Goal: Task Accomplishment & Management: Manage account settings

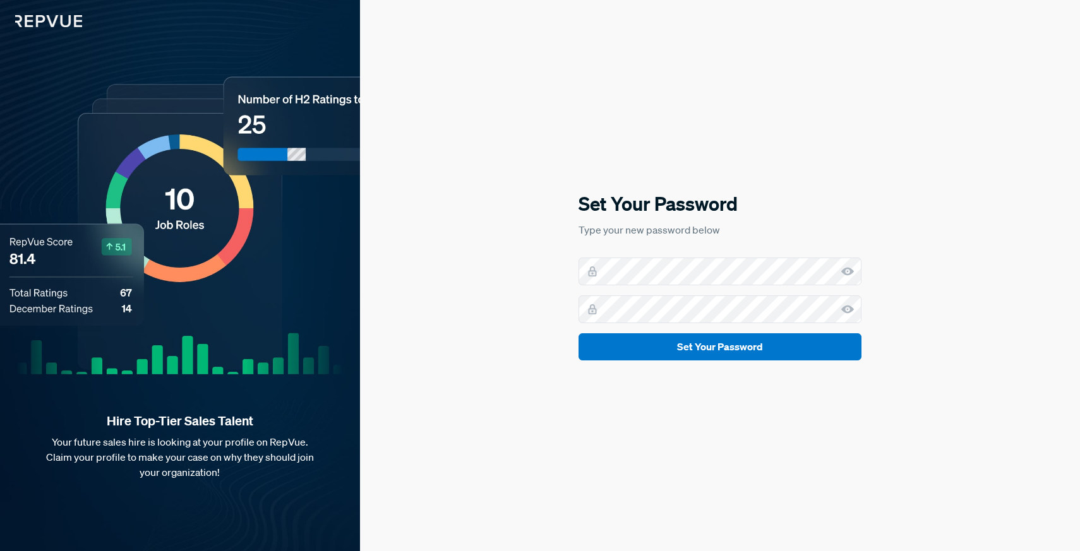
click at [852, 275] on icon at bounding box center [847, 271] width 13 height 13
click at [848, 309] on icon at bounding box center [847, 309] width 13 height 13
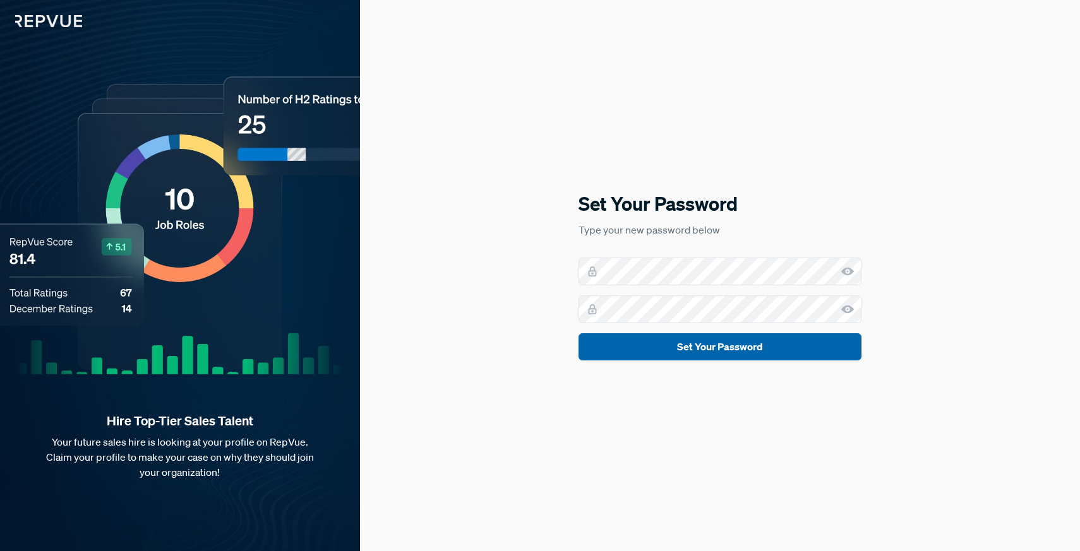
click at [787, 348] on button "Set Your Password" at bounding box center [719, 346] width 283 height 27
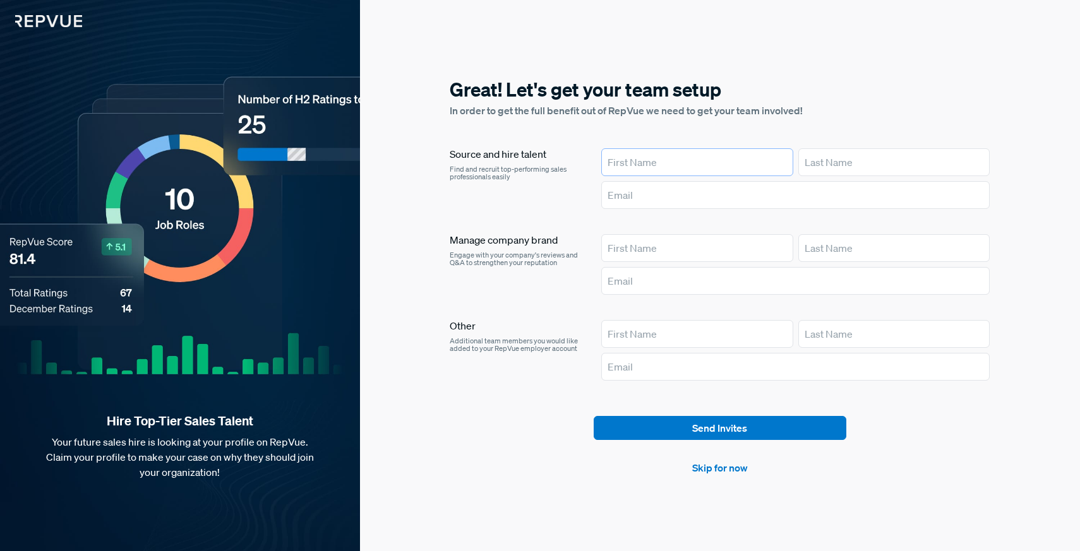
click at [720, 154] on input "text" at bounding box center [697, 162] width 192 height 28
type input "Brook"
type input "[PERSON_NAME]"
type input "[EMAIL_ADDRESS][DOMAIN_NAME]"
click at [691, 246] on input "text" at bounding box center [697, 248] width 192 height 28
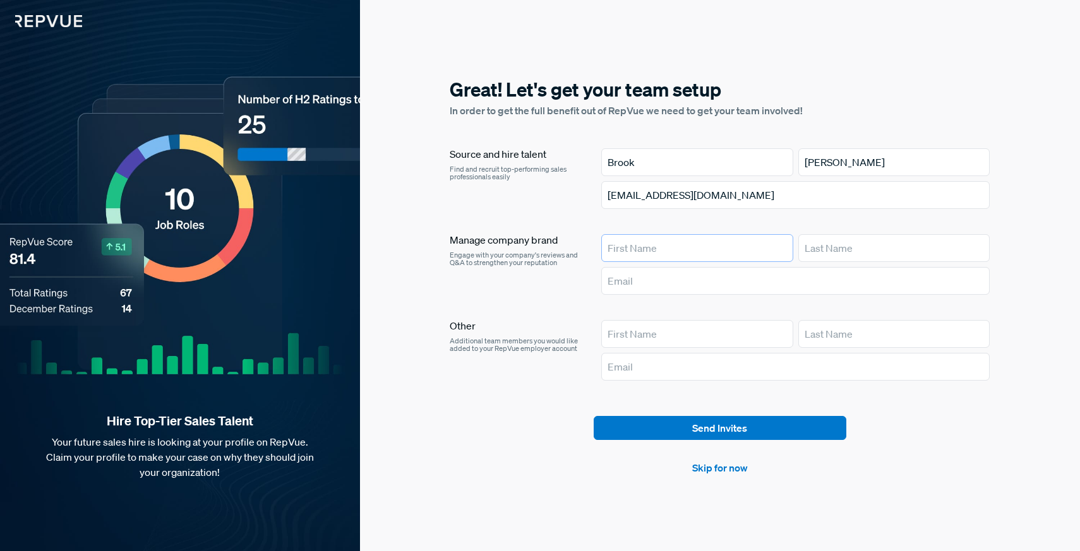
type input "Brook"
type input "[PERSON_NAME]"
type input "[EMAIL_ADDRESS][DOMAIN_NAME]"
click at [732, 467] on link "Skip for now" at bounding box center [720, 467] width 56 height 15
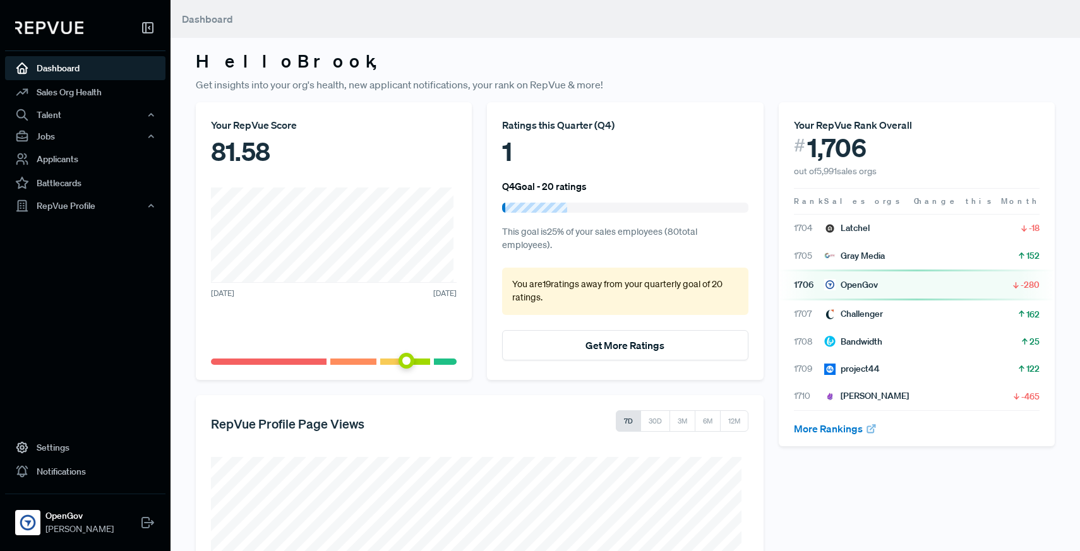
click at [1020, 286] on span "-280" at bounding box center [1029, 284] width 19 height 13
click at [91, 87] on link "Sales Org Health" at bounding box center [85, 92] width 160 height 24
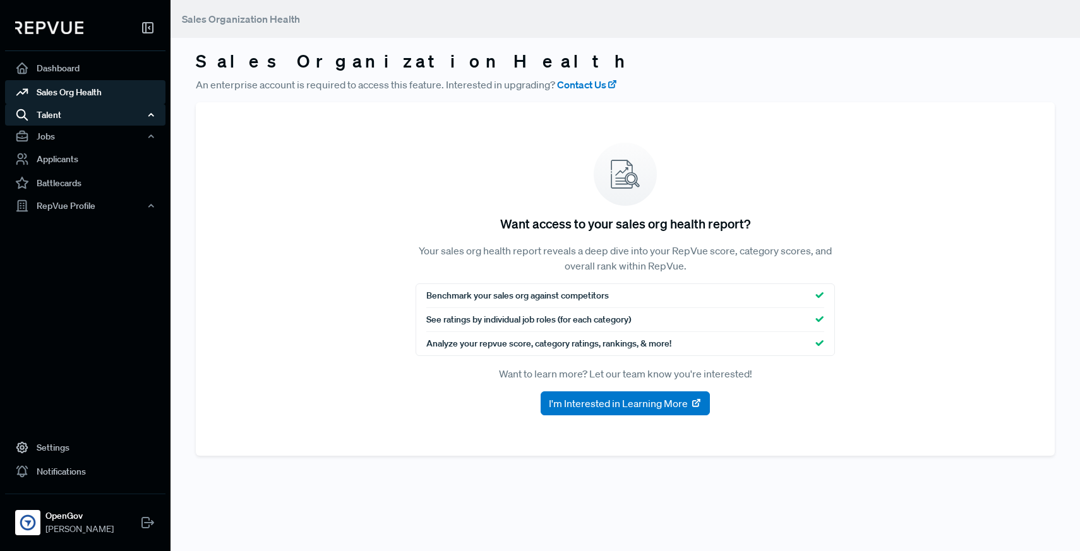
click at [75, 113] on div "Talent" at bounding box center [85, 114] width 160 height 21
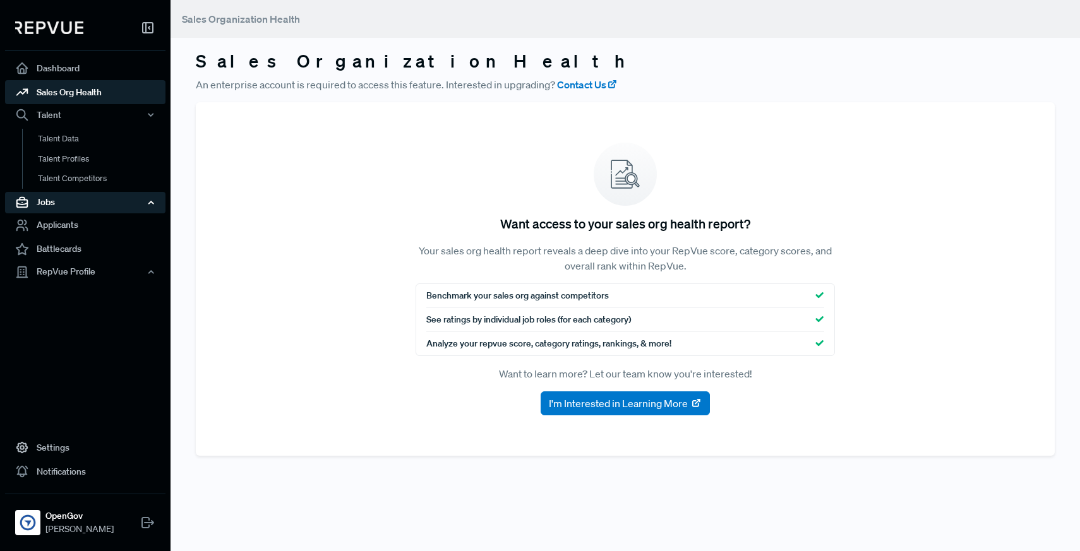
click at [66, 205] on div "Jobs" at bounding box center [85, 202] width 160 height 21
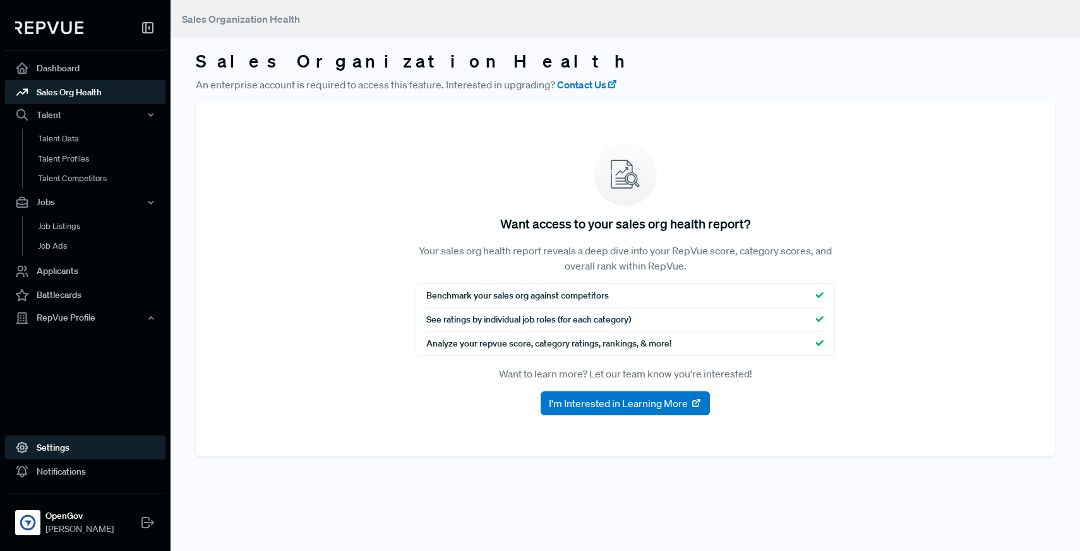
click at [61, 444] on link "Settings" at bounding box center [85, 448] width 160 height 24
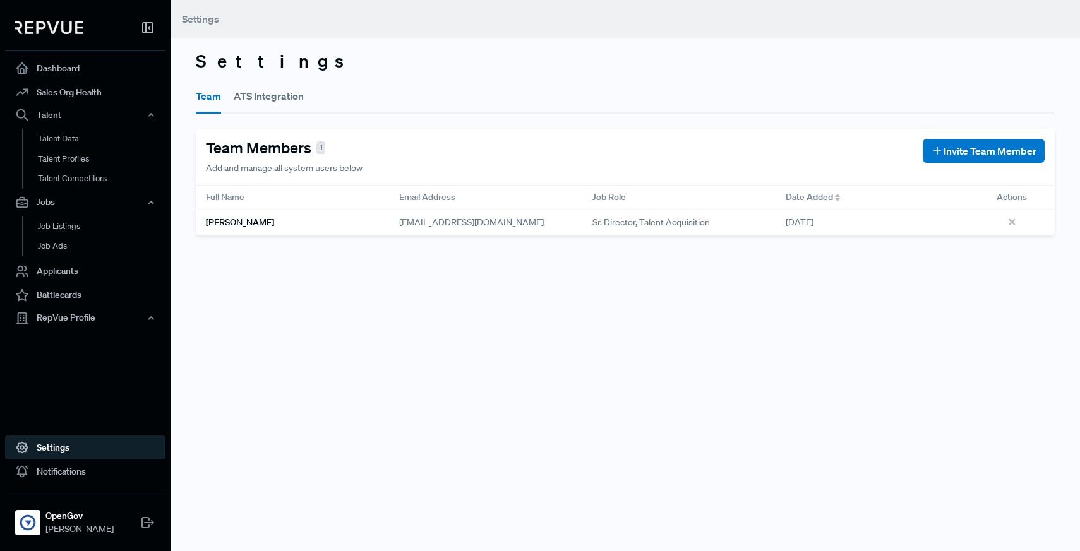
click at [247, 94] on button "ATS Integration" at bounding box center [269, 95] width 70 height 35
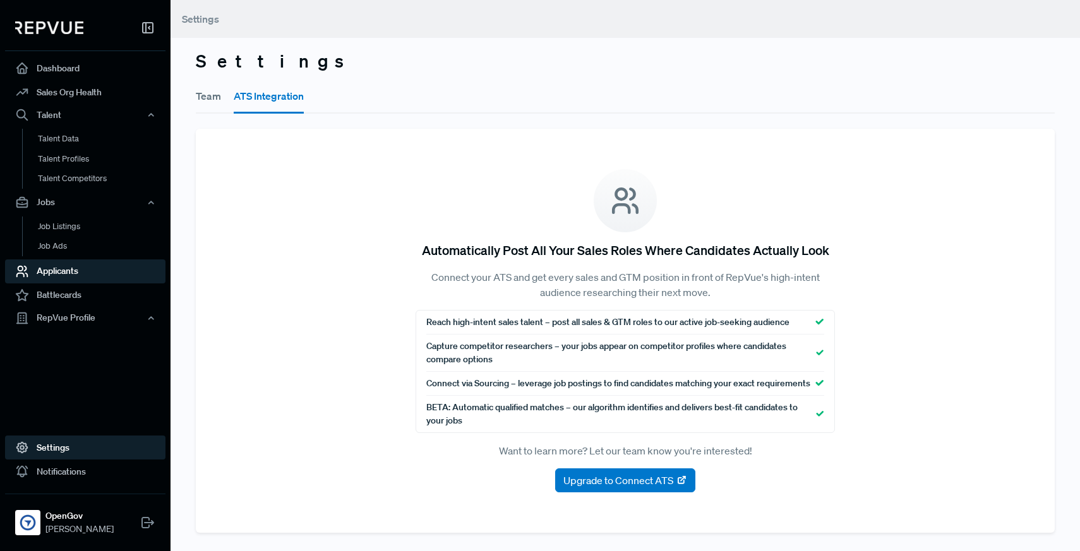
click at [68, 271] on link "Applicants" at bounding box center [85, 271] width 160 height 24
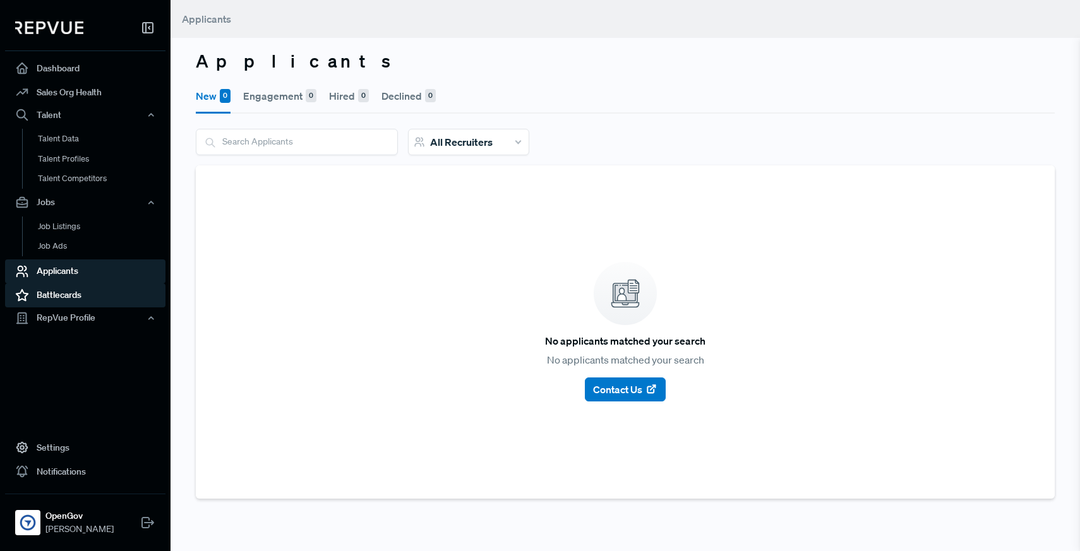
click at [69, 289] on link "Battlecards" at bounding box center [85, 295] width 160 height 24
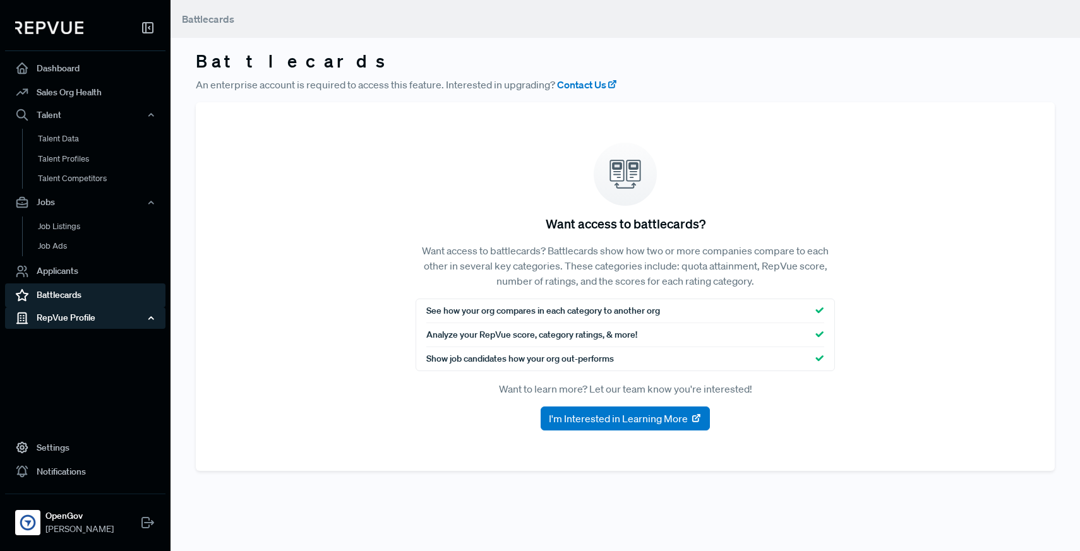
click at [69, 323] on div "RepVue Profile" at bounding box center [85, 317] width 160 height 21
click at [69, 341] on link "Profile Overview" at bounding box center [102, 348] width 160 height 32
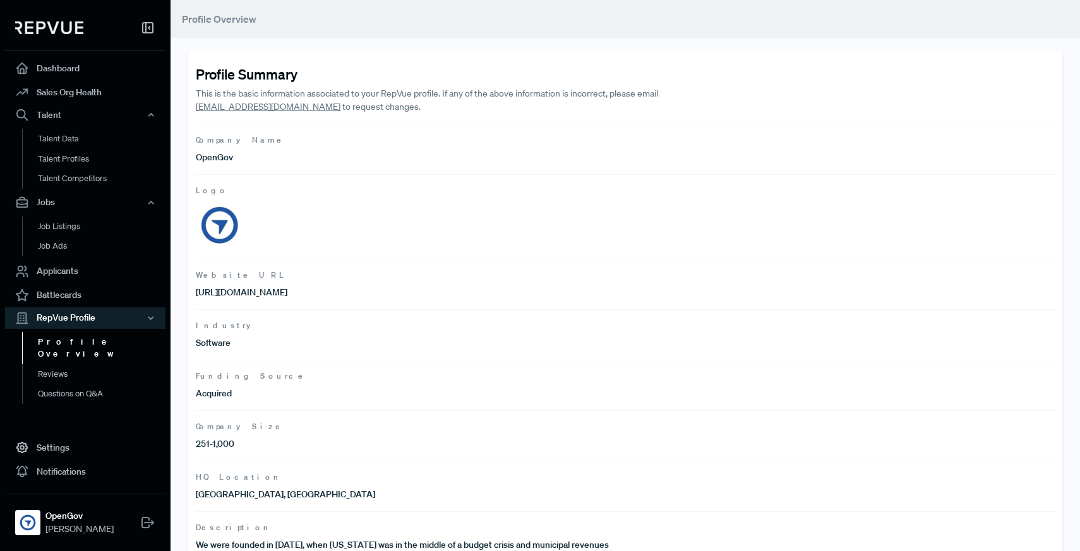
click at [216, 205] on img at bounding box center [219, 224] width 47 height 47
click at [219, 218] on img at bounding box center [219, 224] width 47 height 47
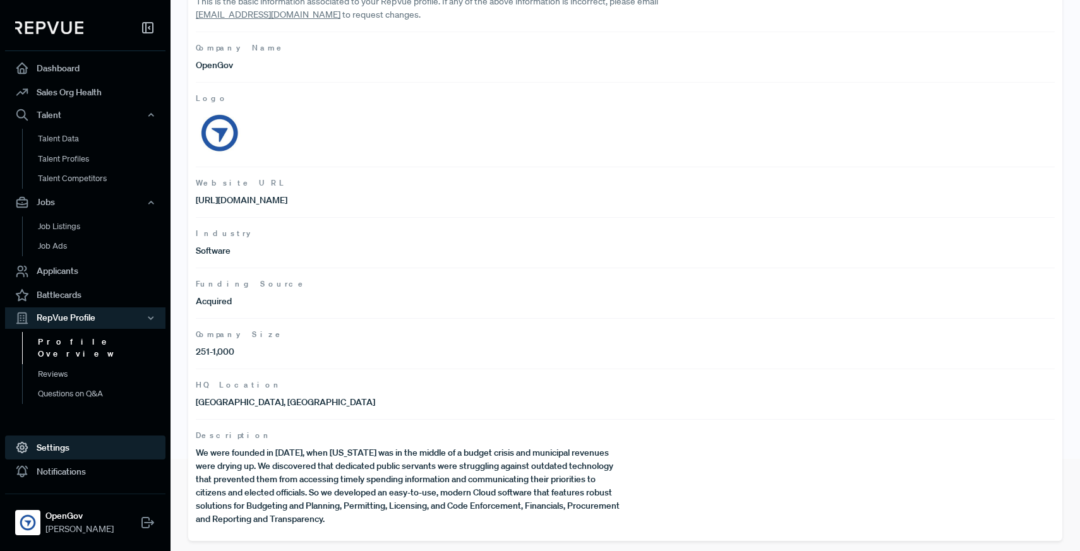
click at [57, 447] on link "Settings" at bounding box center [85, 448] width 160 height 24
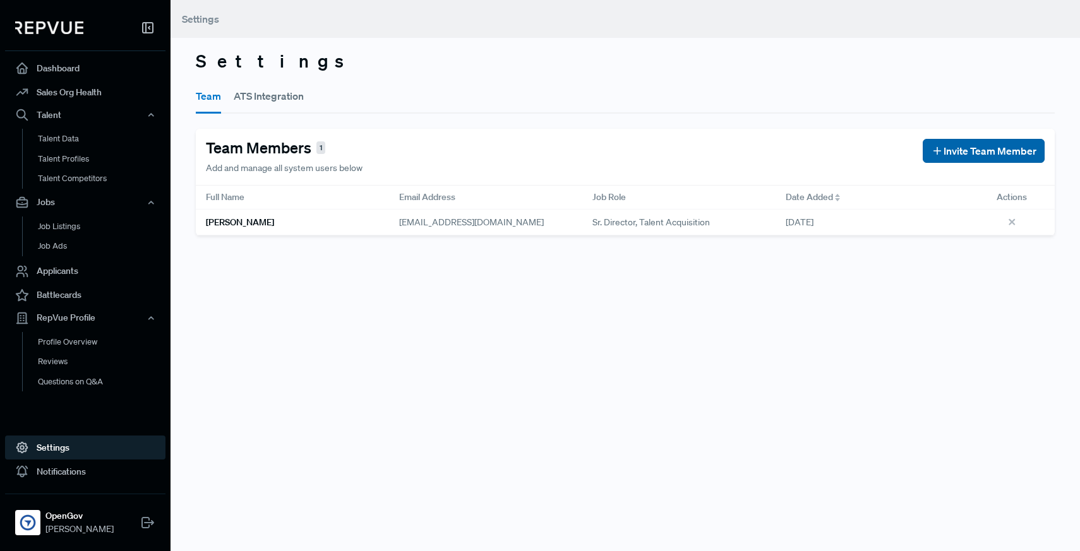
click at [950, 160] on button "Invite Team Member" at bounding box center [983, 151] width 122 height 24
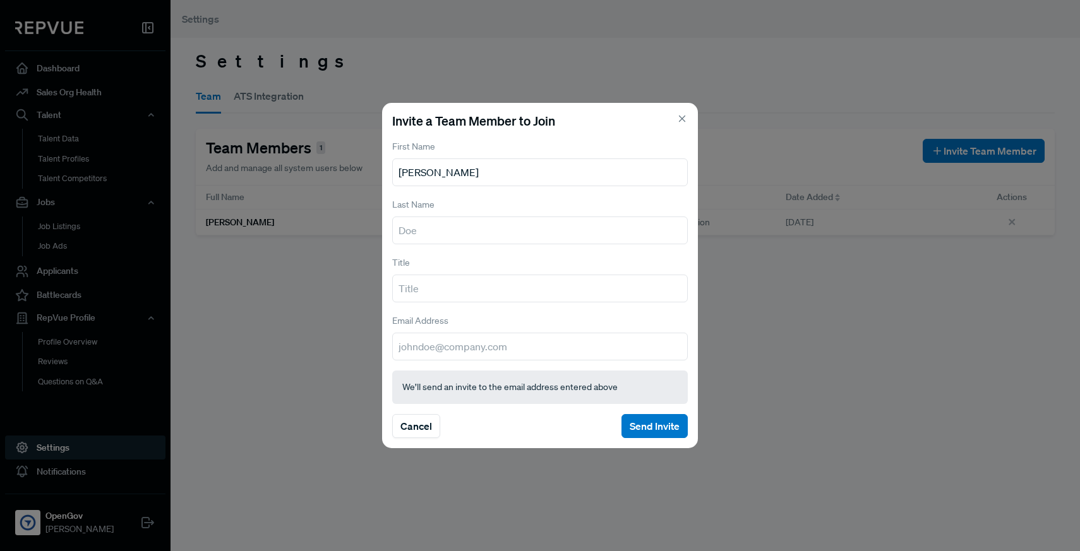
type input "[PERSON_NAME]"
type input "VP, Marketing"
type input "k"
click at [407, 352] on input "k" at bounding box center [539, 347] width 295 height 28
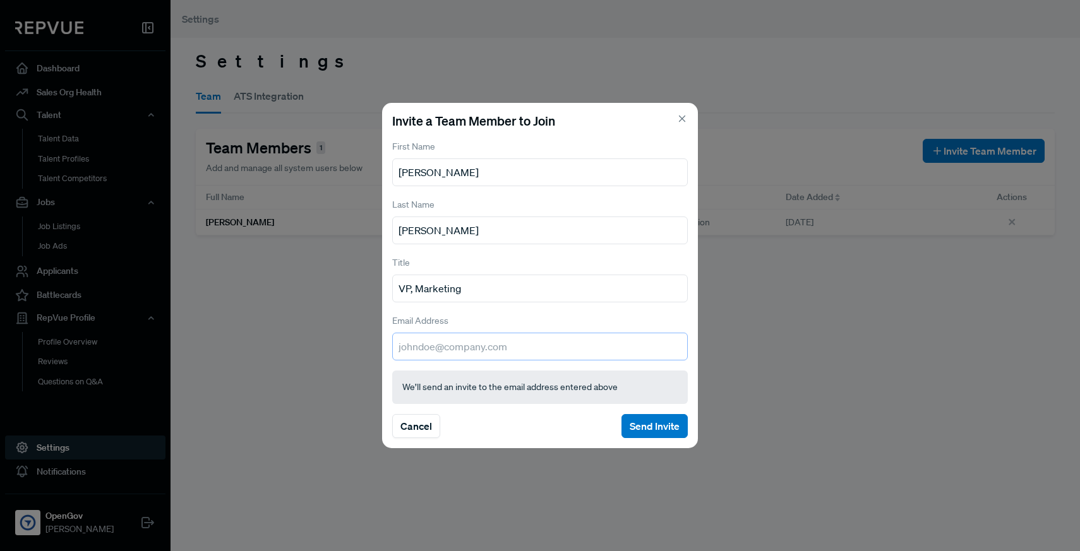
paste input "[EMAIL_ADDRESS][DOMAIN_NAME]"
type input "[EMAIL_ADDRESS][DOMAIN_NAME]"
click at [638, 422] on button "Send Invite" at bounding box center [654, 426] width 66 height 24
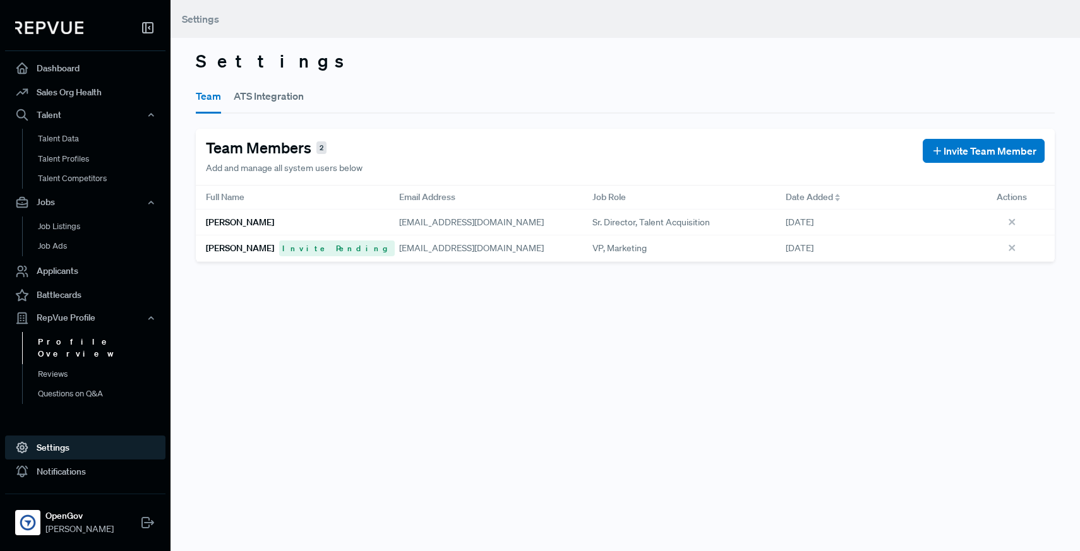
click at [91, 340] on link "Profile Overview" at bounding box center [102, 348] width 160 height 32
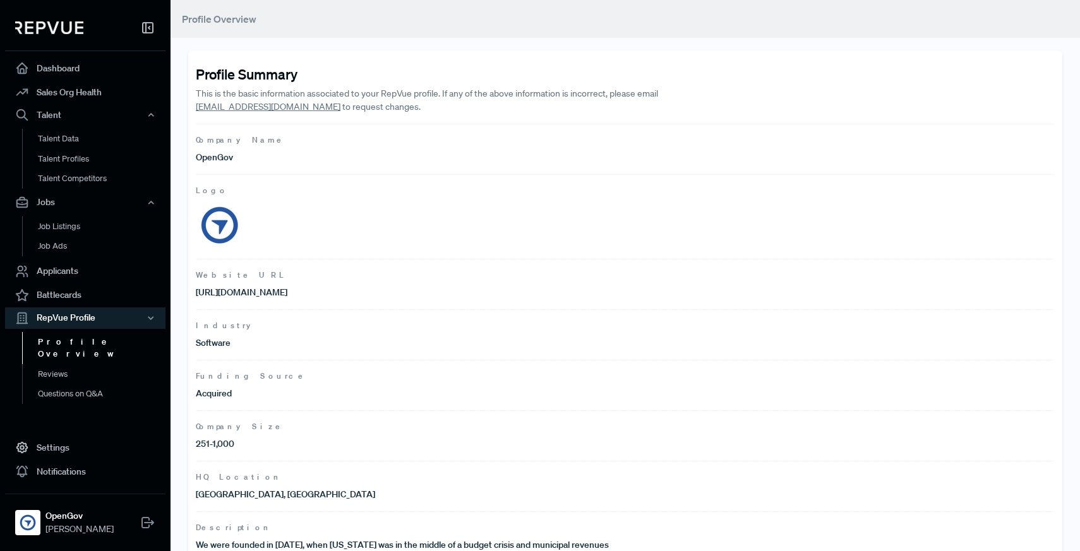
scroll to position [92, 0]
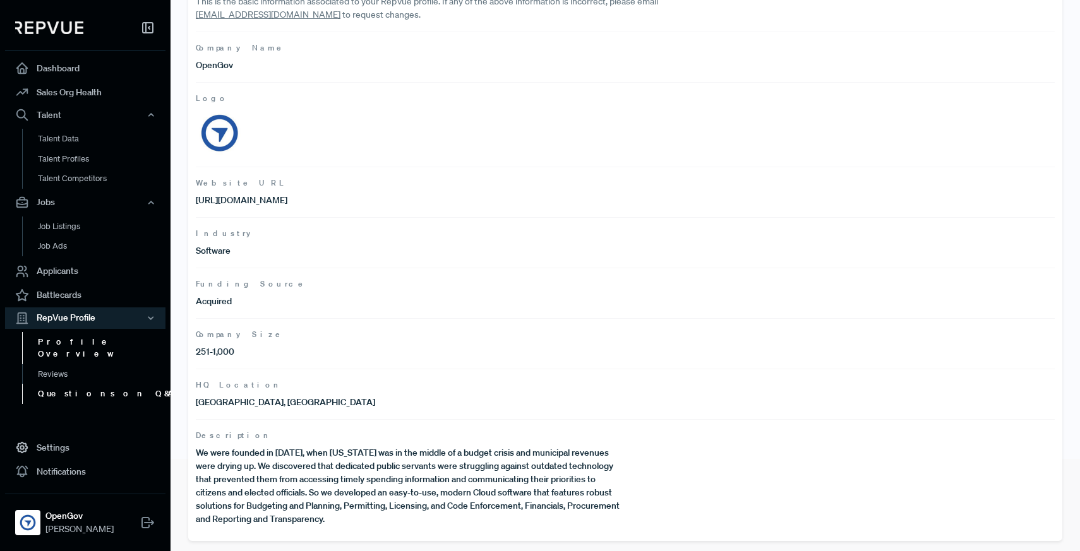
click at [114, 384] on link "Questions on Q&A" at bounding box center [102, 394] width 160 height 20
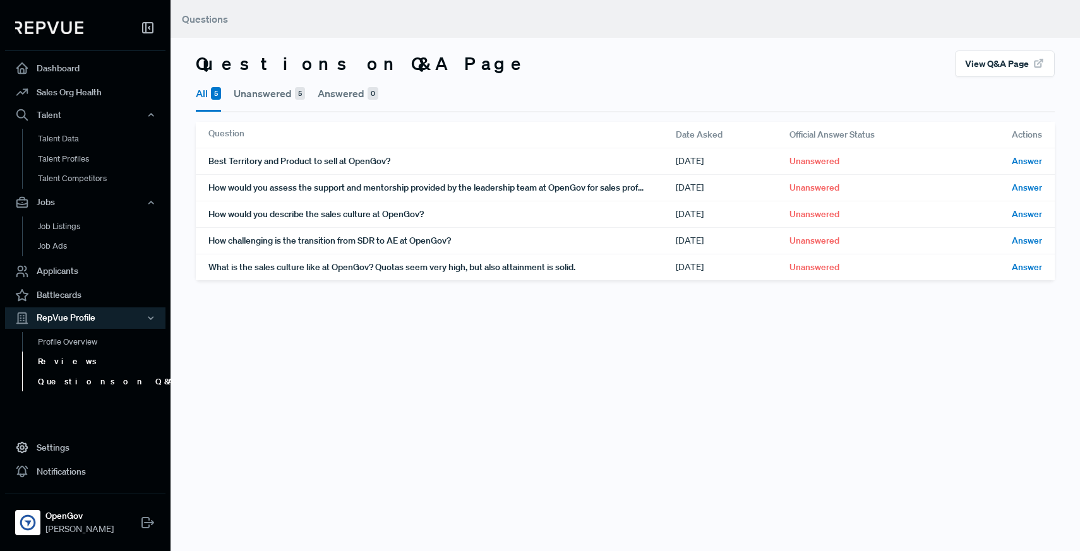
click at [88, 365] on link "Reviews" at bounding box center [102, 362] width 160 height 20
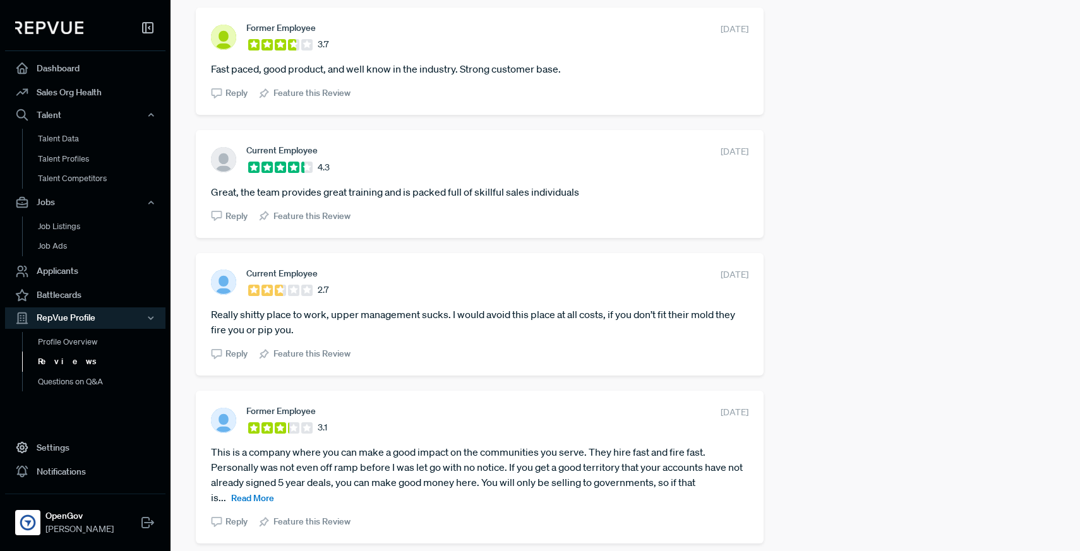
scroll to position [1440, 0]
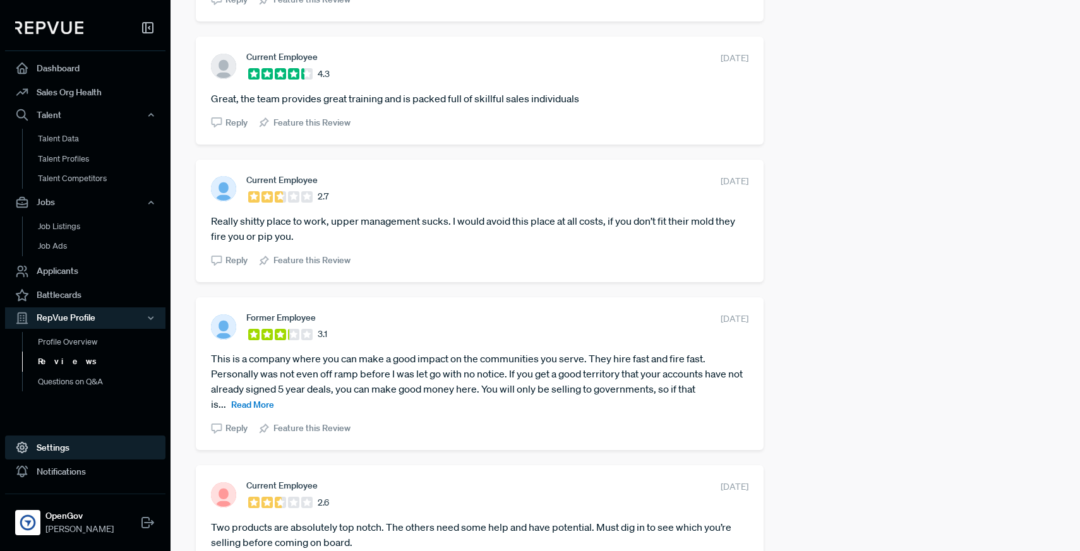
click at [74, 444] on link "Settings" at bounding box center [85, 448] width 160 height 24
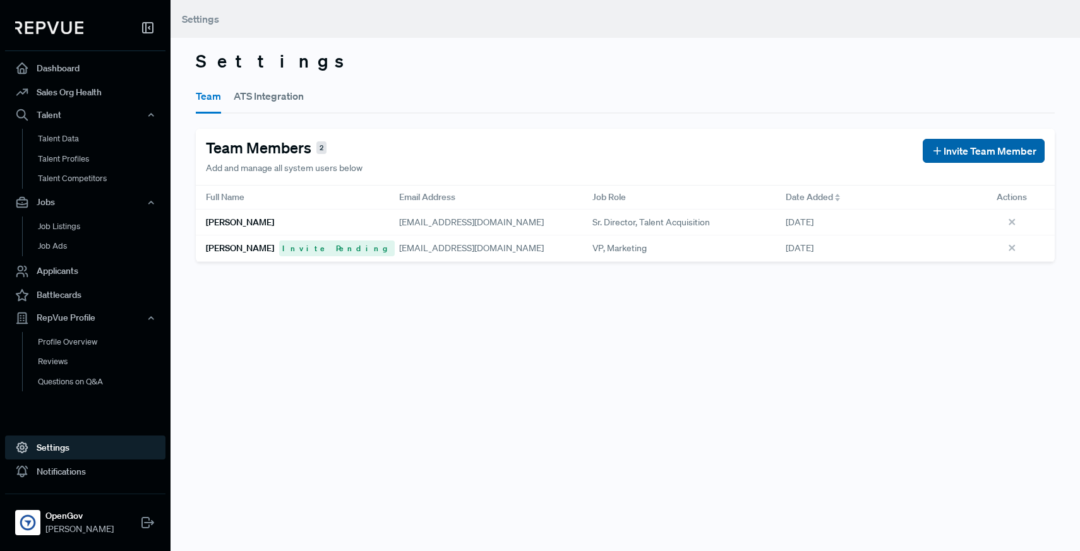
click at [984, 139] on button "Invite Team Member" at bounding box center [983, 151] width 122 height 24
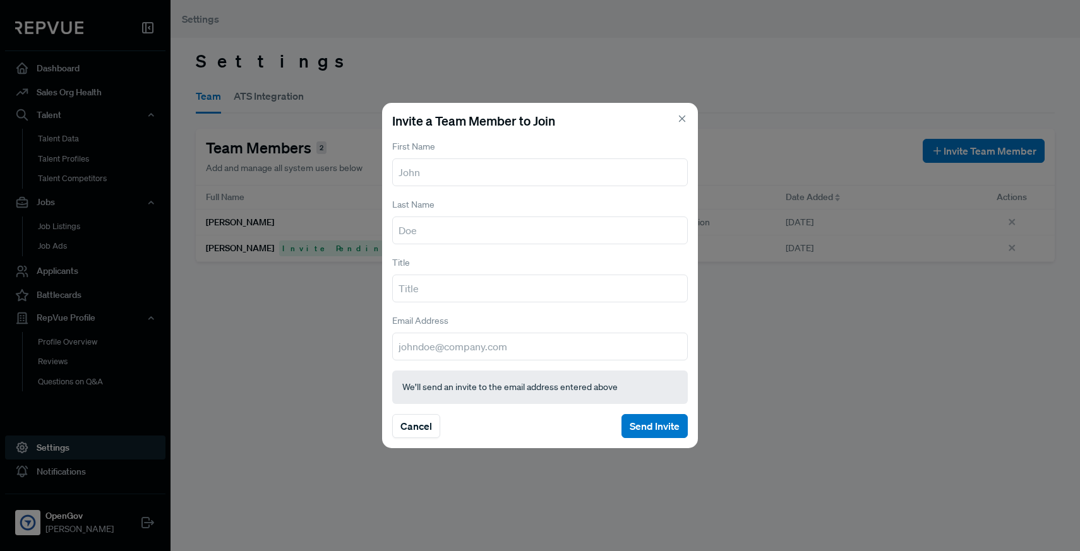
click at [527, 176] on input "text" at bounding box center [539, 172] width 295 height 28
type input "[PERSON_NAME]"
type input "Strategic Communications Lead"
click at [434, 343] on input "email" at bounding box center [539, 347] width 295 height 28
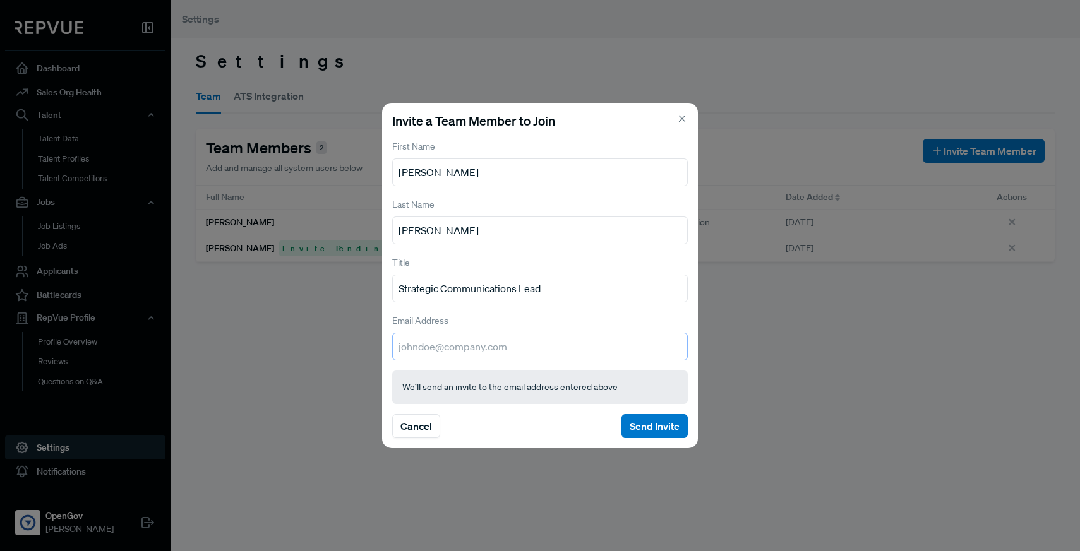
paste input "[EMAIL_ADDRESS][DOMAIN_NAME]"
type input "[EMAIL_ADDRESS][DOMAIN_NAME]"
click at [662, 419] on button "Send Invite" at bounding box center [654, 426] width 66 height 24
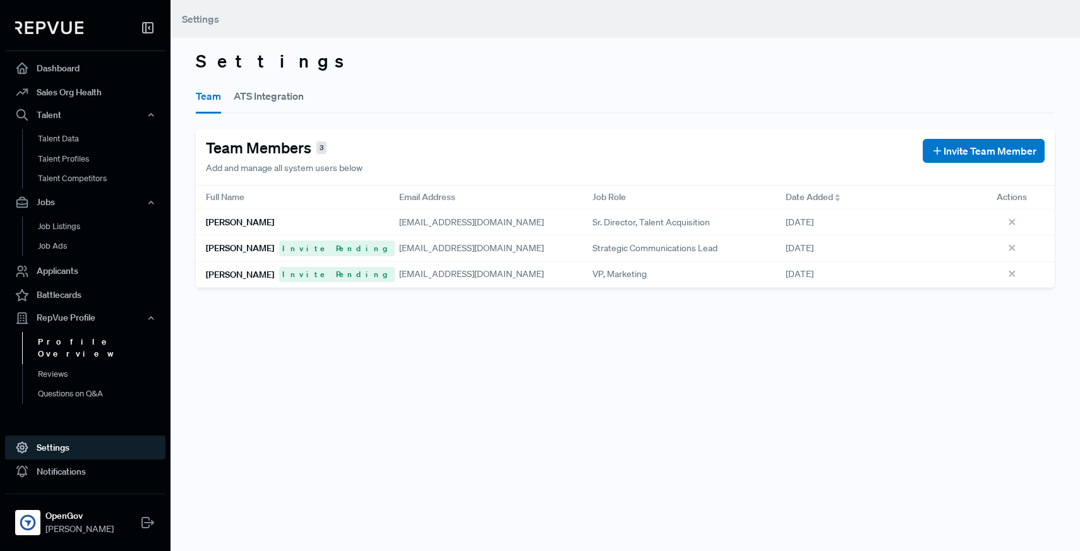
click at [73, 338] on link "Profile Overview" at bounding box center [102, 348] width 160 height 32
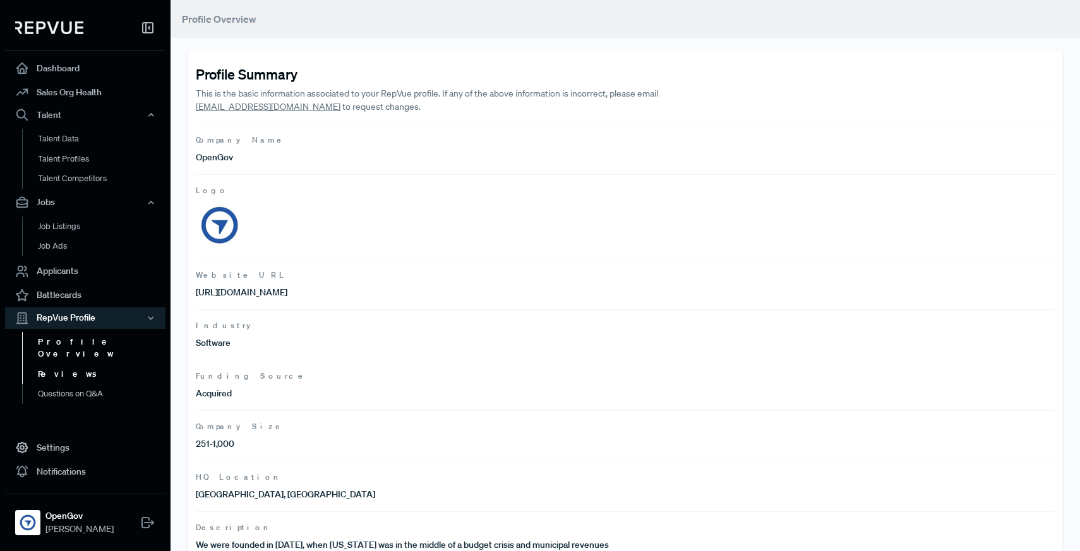
click at [70, 364] on link "Reviews" at bounding box center [102, 374] width 160 height 20
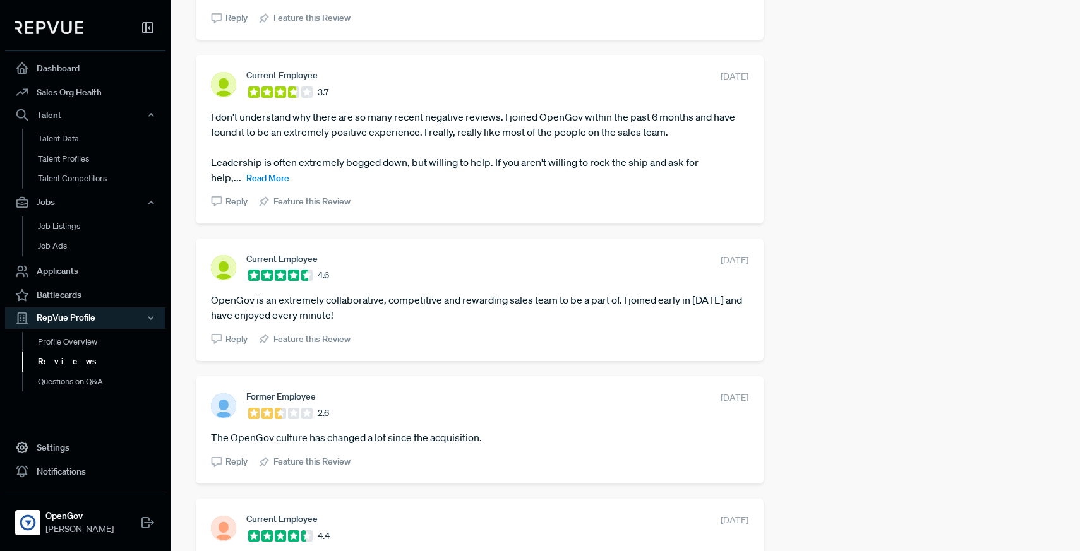
scroll to position [2510, 0]
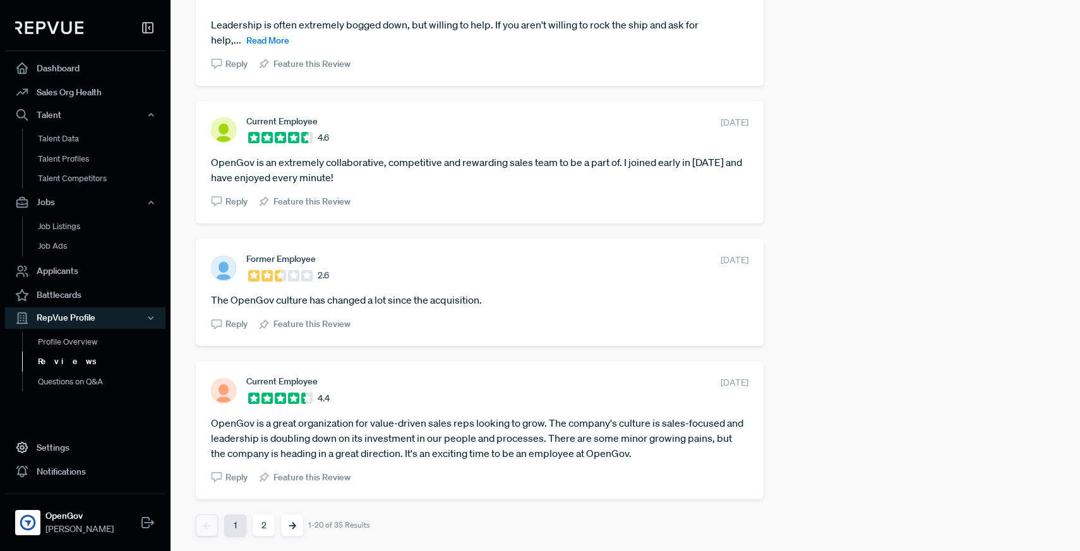
click at [291, 524] on icon "Next" at bounding box center [293, 526] width 8 height 8
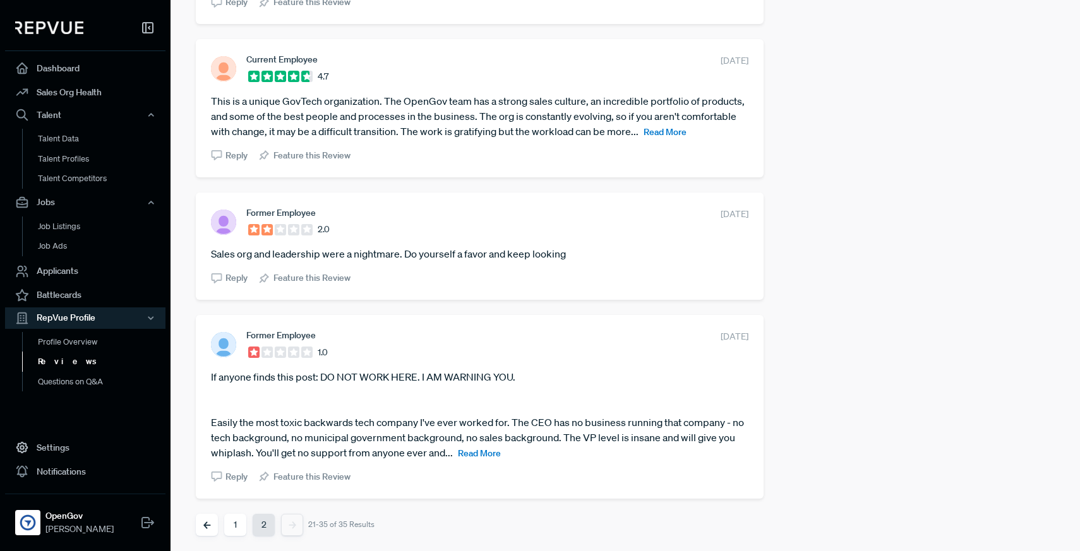
scroll to position [1941, 0]
click at [487, 457] on span "Read More" at bounding box center [479, 453] width 43 height 11
click at [234, 526] on button "1" at bounding box center [235, 525] width 22 height 22
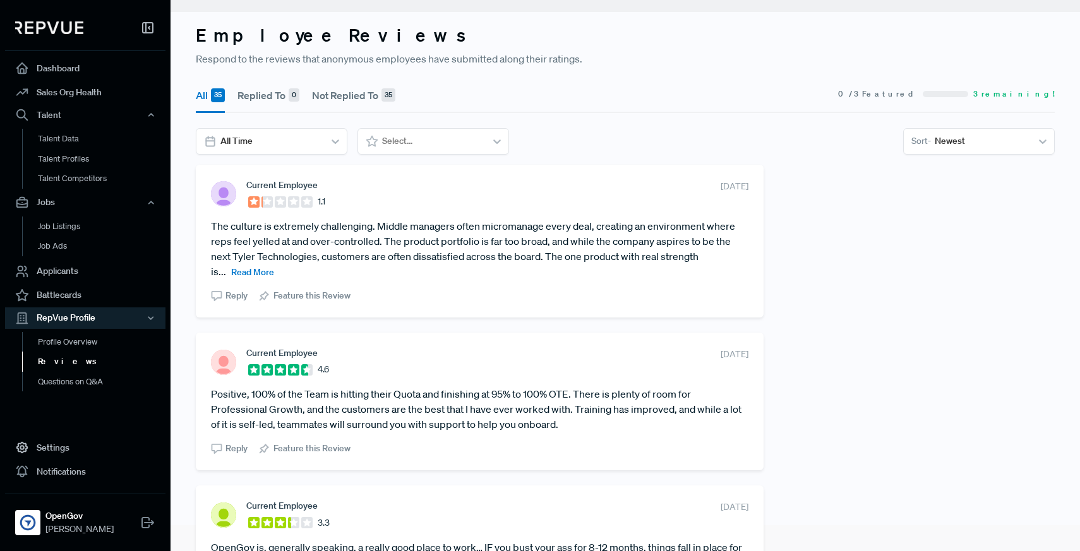
scroll to position [45, 0]
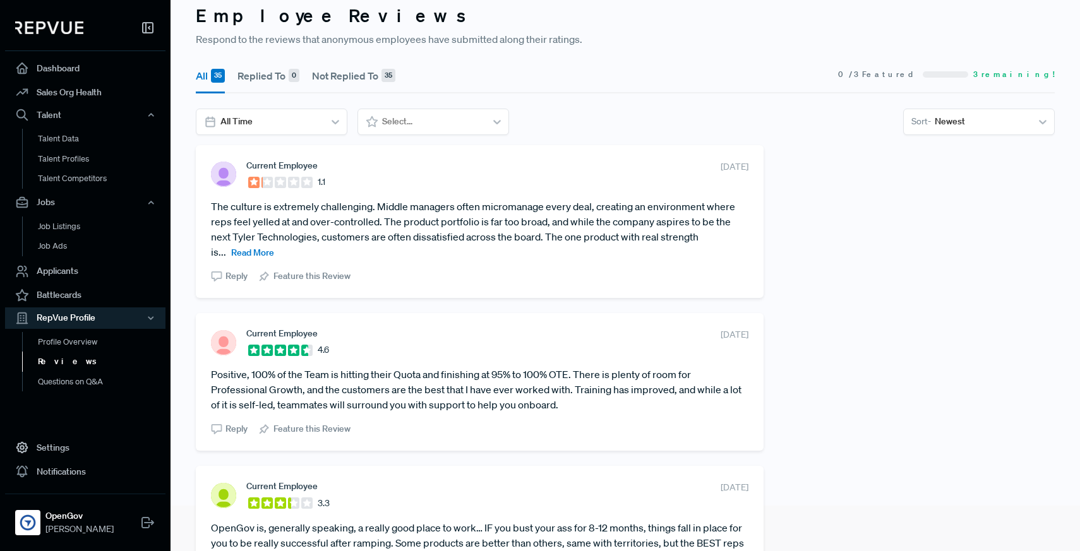
click at [250, 247] on span "Read More" at bounding box center [252, 252] width 43 height 11
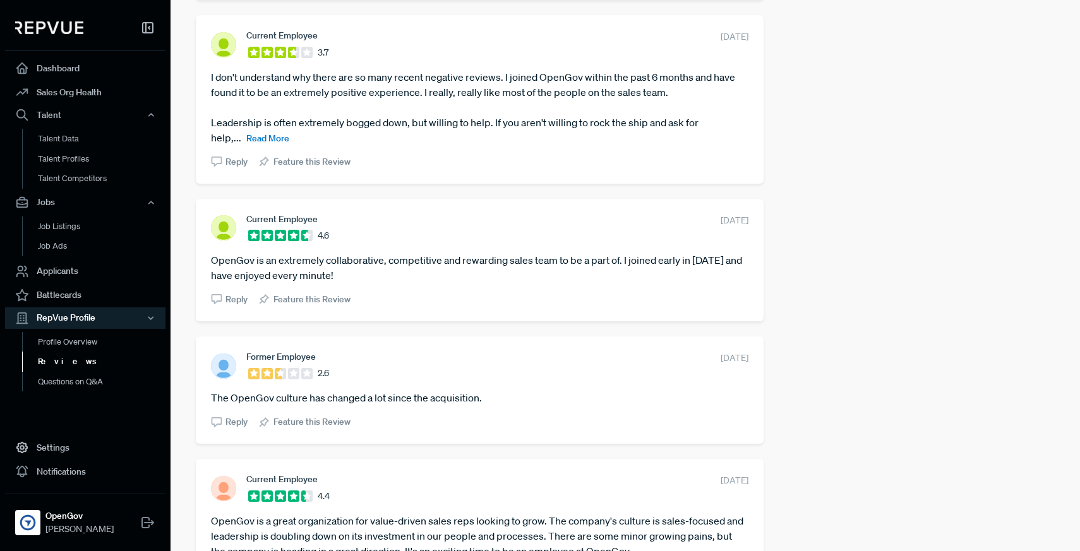
scroll to position [2585, 0]
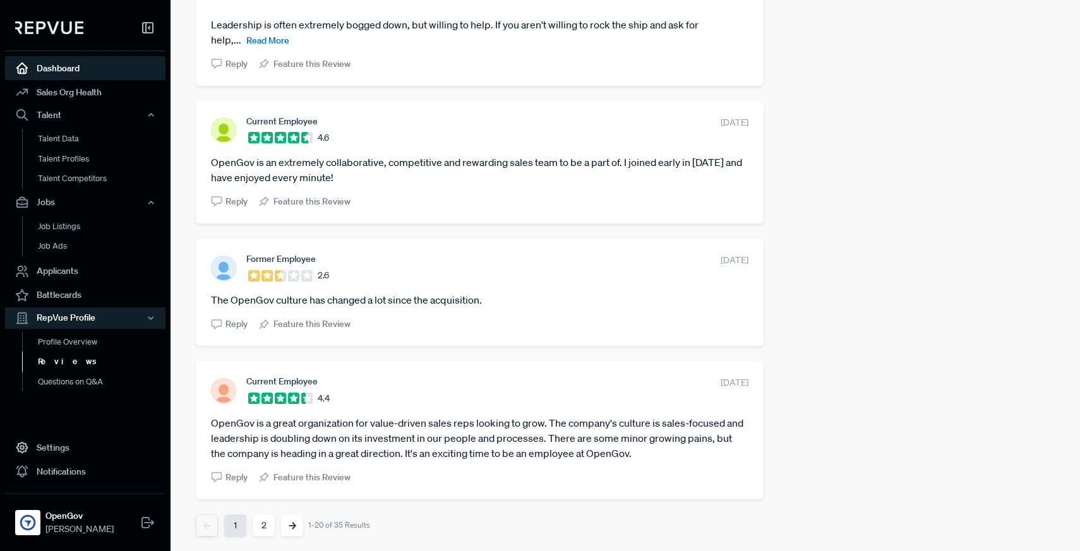
click at [86, 71] on link "Dashboard" at bounding box center [85, 68] width 160 height 24
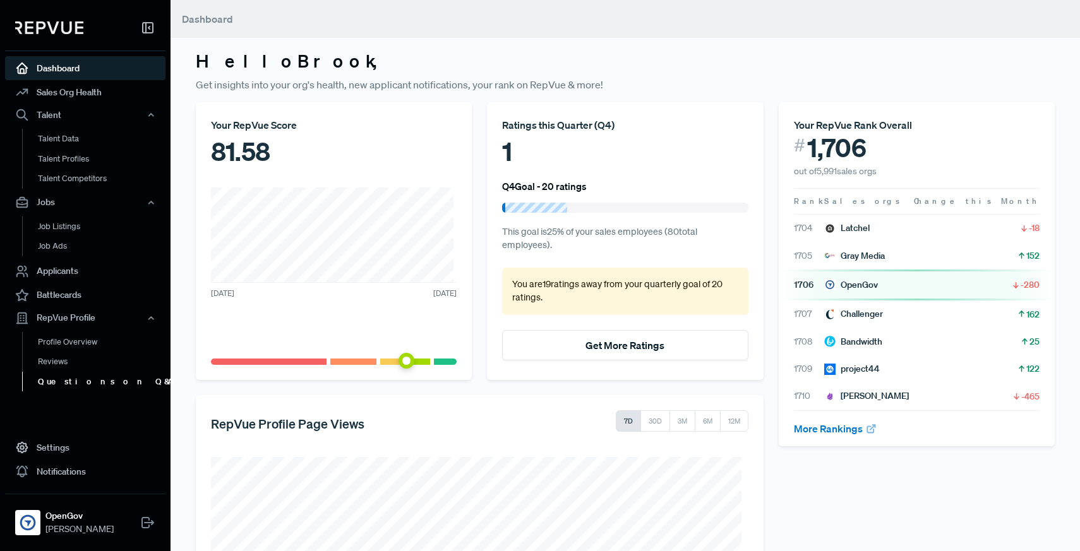
click at [91, 384] on link "Questions on Q&A" at bounding box center [102, 382] width 160 height 20
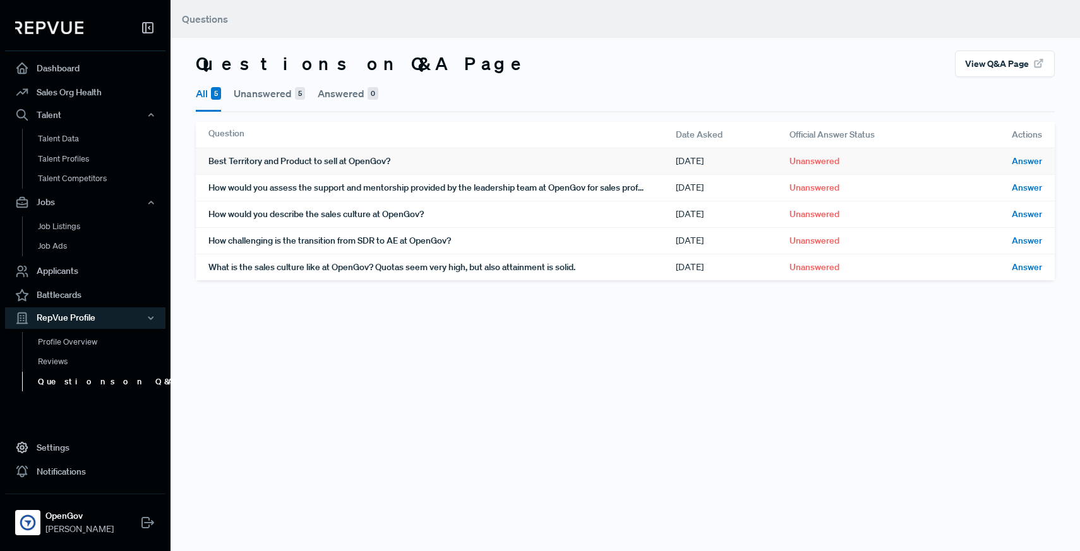
click at [402, 162] on div "Best Territory and Product to sell at OpenGov?" at bounding box center [441, 161] width 467 height 26
click at [655, 465] on main "Questions Questions on Q&A Page View Q&A Page All 5 Unanswered 5 Answered 0 Que…" at bounding box center [624, 275] width 909 height 551
click at [575, 184] on div "How would you assess the support and mentorship provided by the leadership team…" at bounding box center [441, 188] width 467 height 26
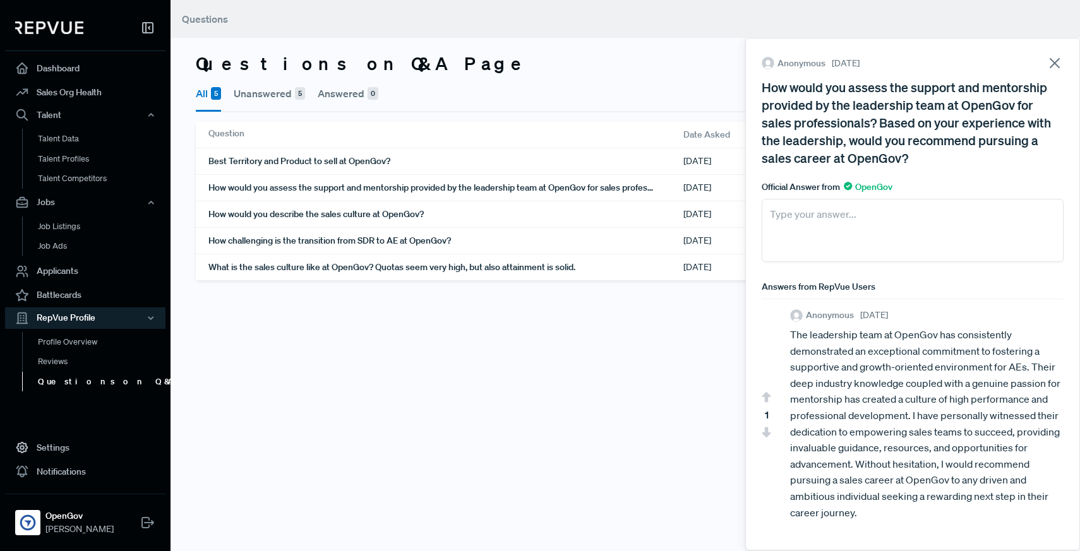
click at [609, 319] on main "Questions Questions on Q&A Page View Q&A Page All 5 Unanswered 5 Answered 0 Que…" at bounding box center [624, 275] width 909 height 551
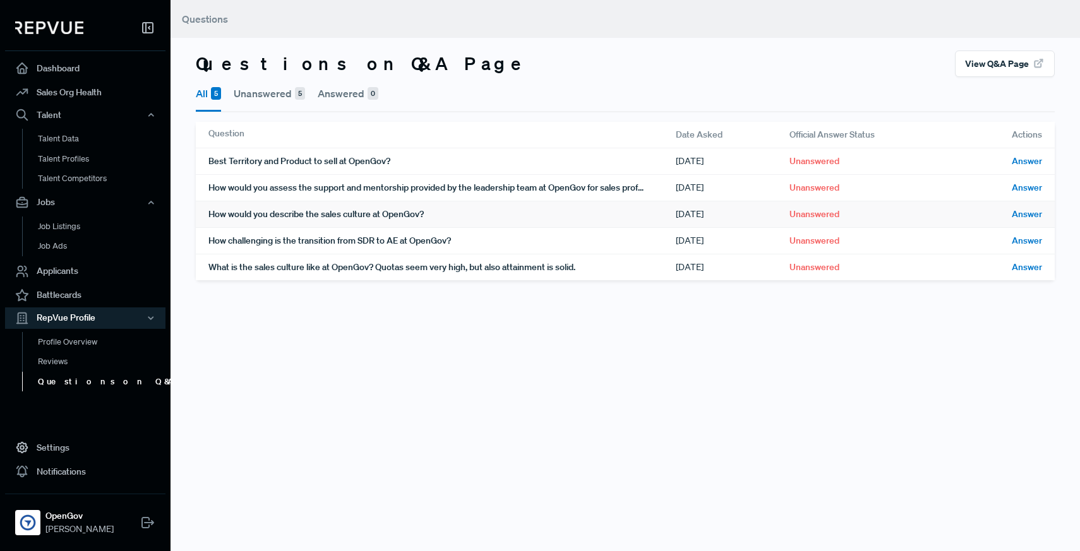
click at [430, 214] on div "How would you describe the sales culture at OpenGov?" at bounding box center [441, 214] width 467 height 26
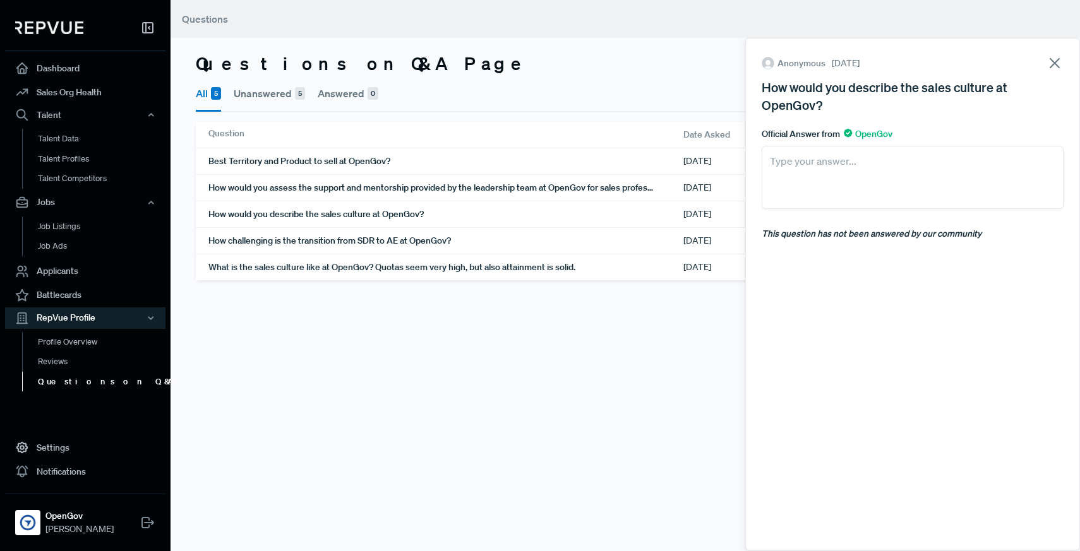
click at [474, 317] on main "Questions Questions on Q&A Page View Q&A Page All 5 Unanswered 5 Answered 0 Que…" at bounding box center [624, 275] width 909 height 551
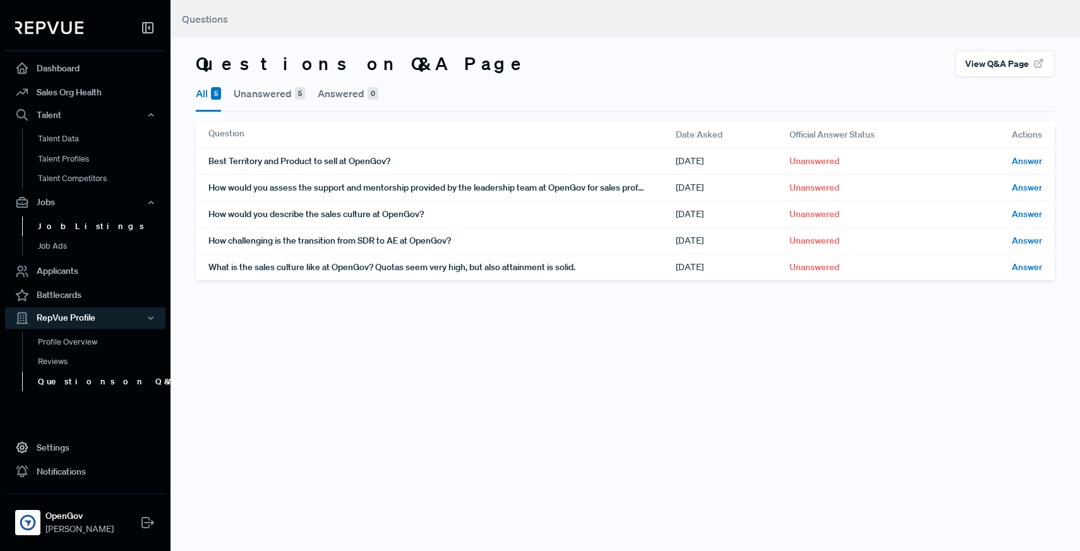
click at [78, 232] on link "Job Listings" at bounding box center [102, 227] width 160 height 20
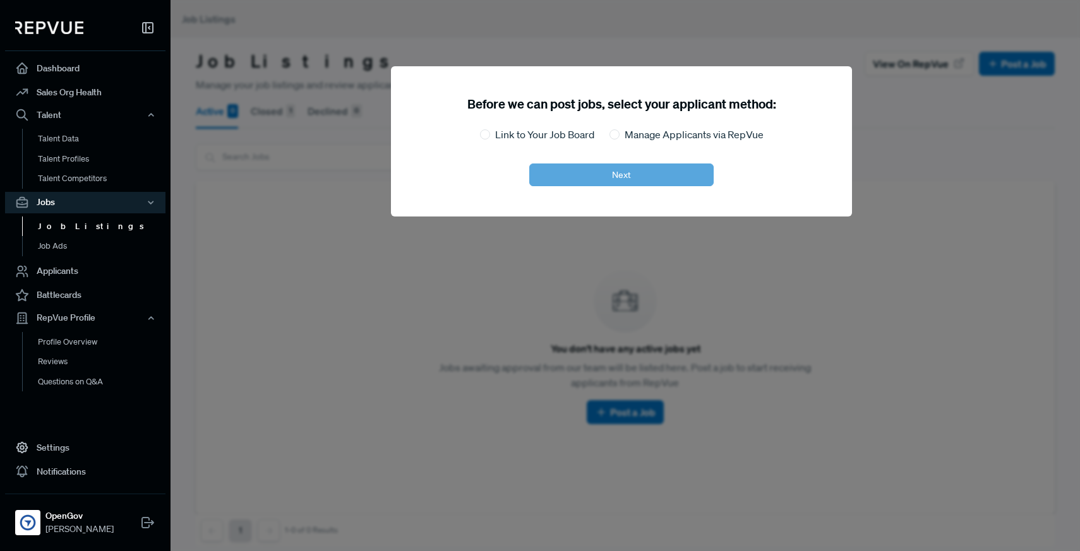
click at [544, 135] on label "Link to Your Job Board" at bounding box center [544, 134] width 99 height 15
click at [490, 135] on input "Link to Your Job Board" at bounding box center [485, 134] width 10 height 10
radio input "true"
click at [604, 186] on button "Next" at bounding box center [621, 175] width 184 height 23
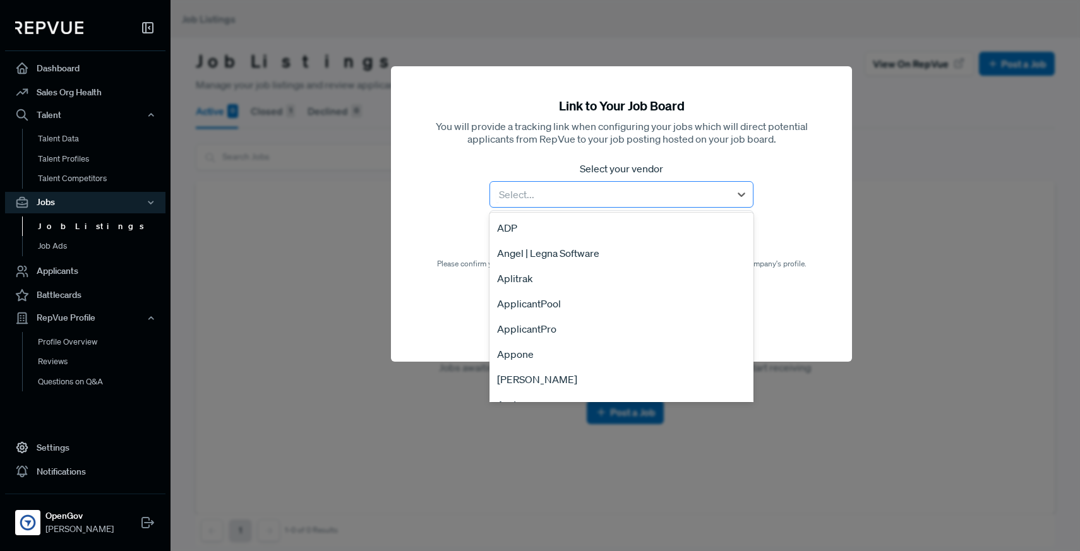
click at [599, 191] on div at bounding box center [609, 195] width 227 height 18
click at [516, 378] on div "[PERSON_NAME]" at bounding box center [621, 379] width 264 height 25
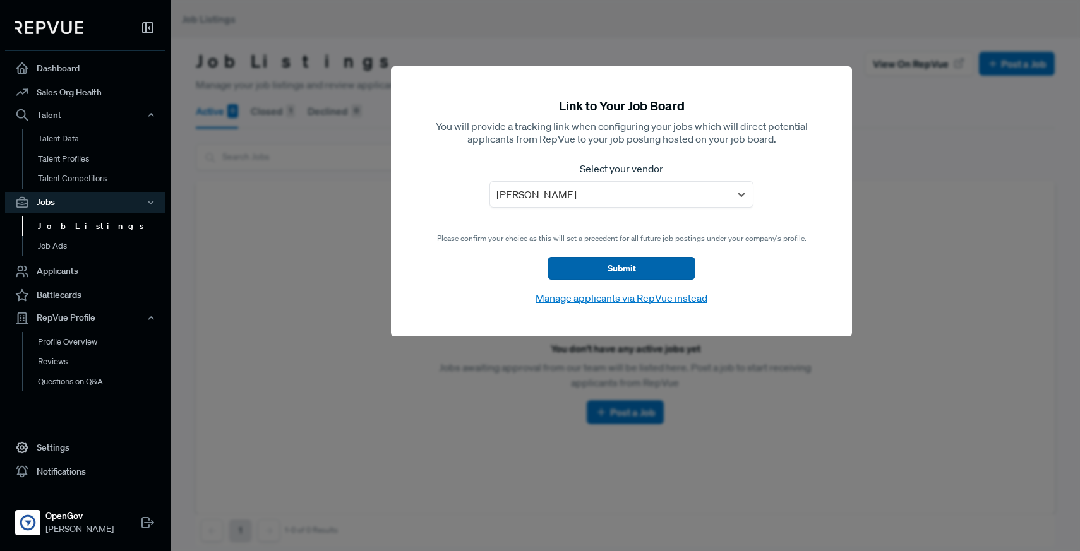
click at [574, 265] on button "Submit" at bounding box center [621, 268] width 148 height 23
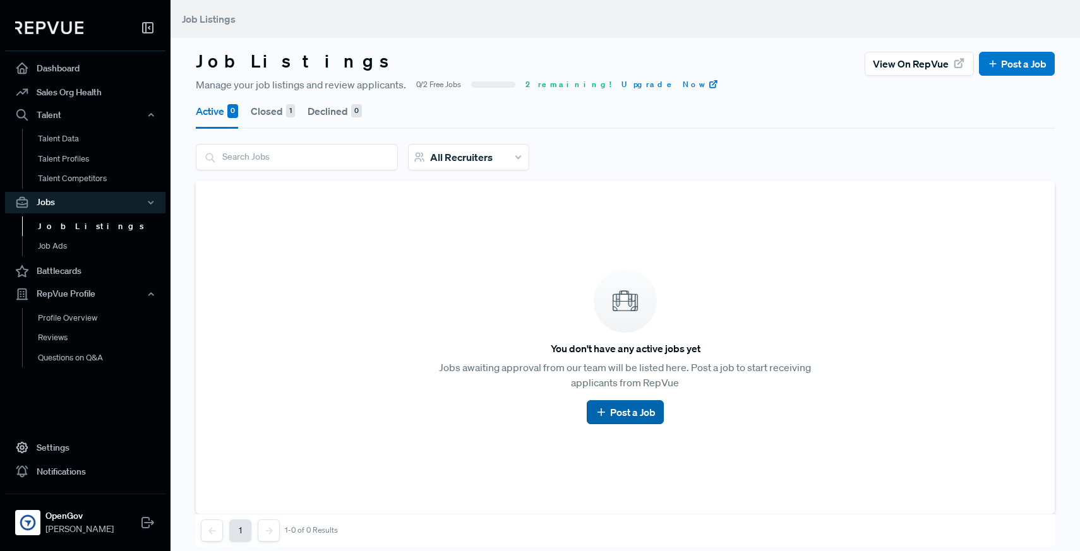
click at [615, 414] on link "Post a Job" at bounding box center [625, 412] width 60 height 15
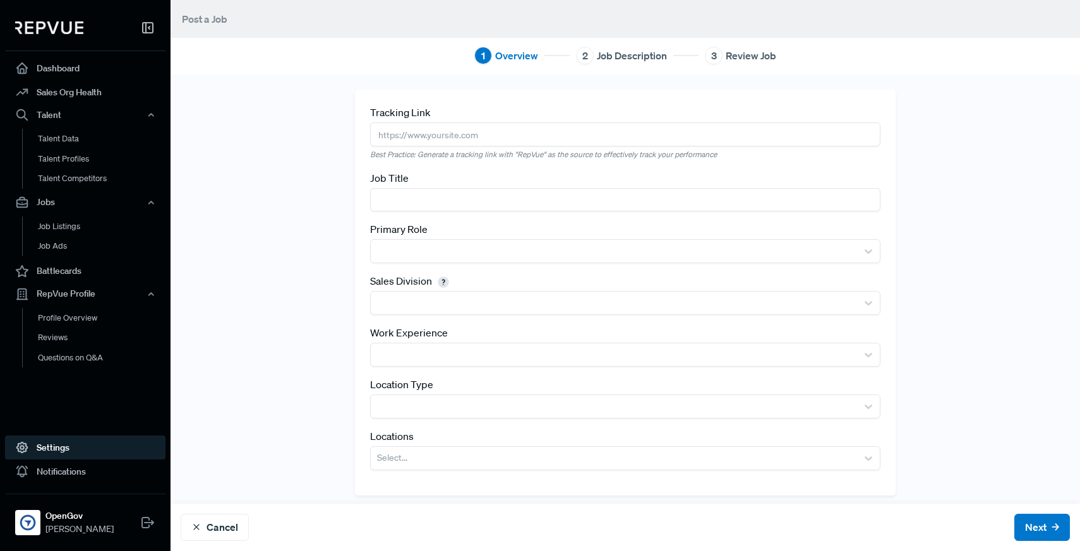
click at [80, 449] on link "Settings" at bounding box center [85, 448] width 160 height 24
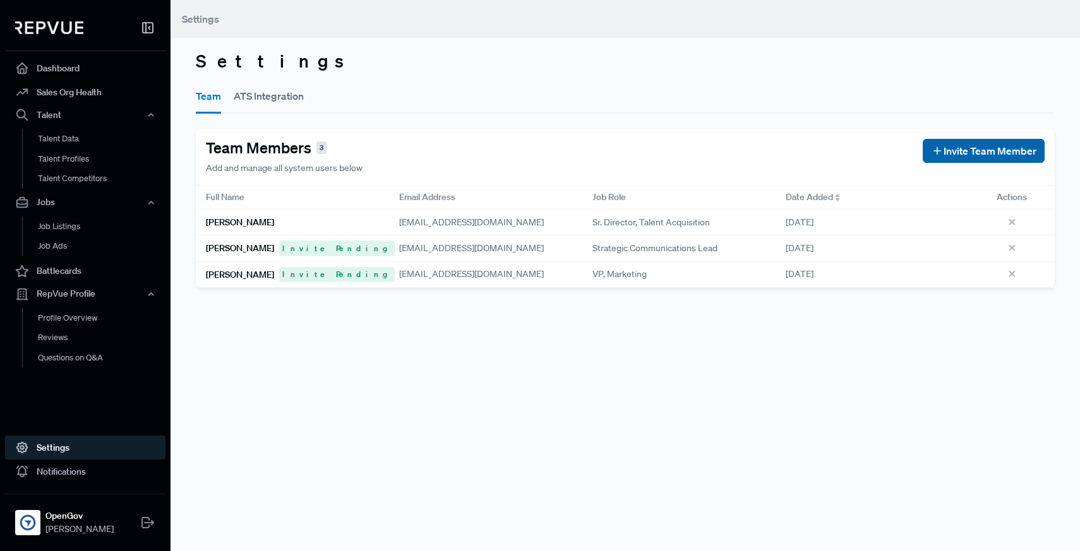
click at [989, 154] on span "Invite Team Member" at bounding box center [989, 150] width 93 height 15
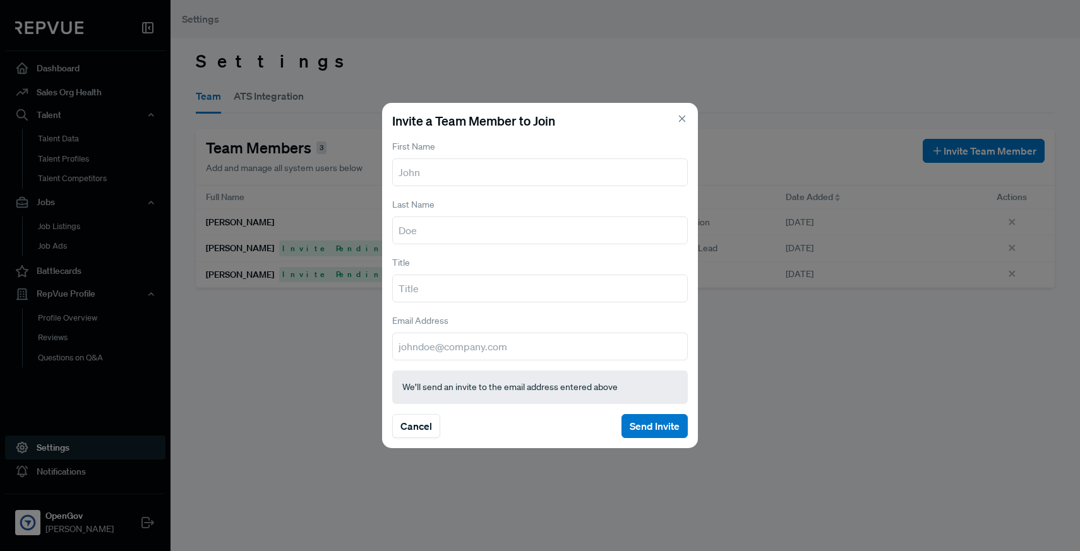
click at [526, 172] on input "text" at bounding box center [539, 172] width 295 height 28
type input "[PERSON_NAME]"
type input "Sr. Recruiter"
type input "[EMAIL_ADDRESS][DOMAIN_NAME]"
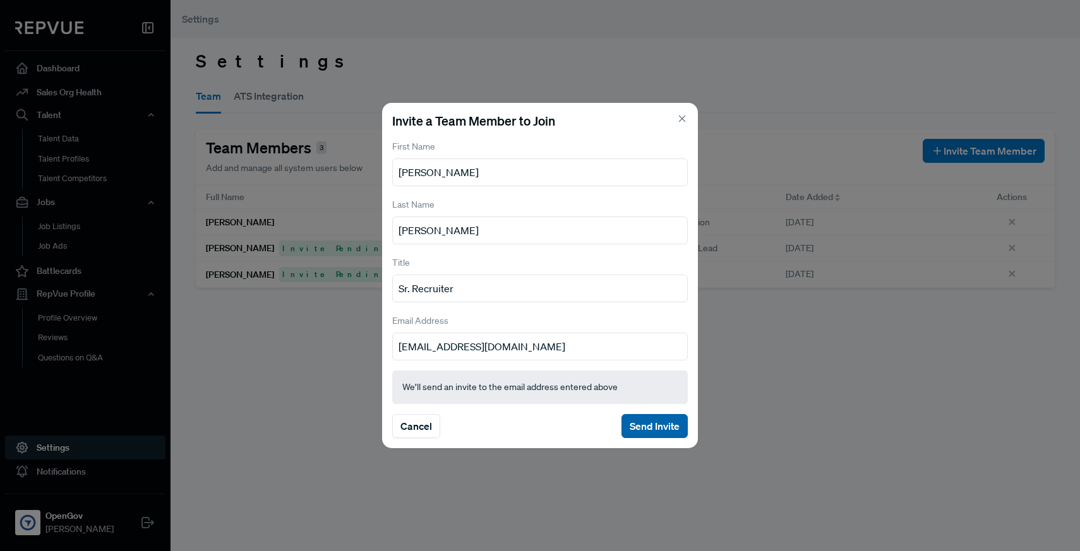
click at [644, 419] on button "Send Invite" at bounding box center [654, 426] width 66 height 24
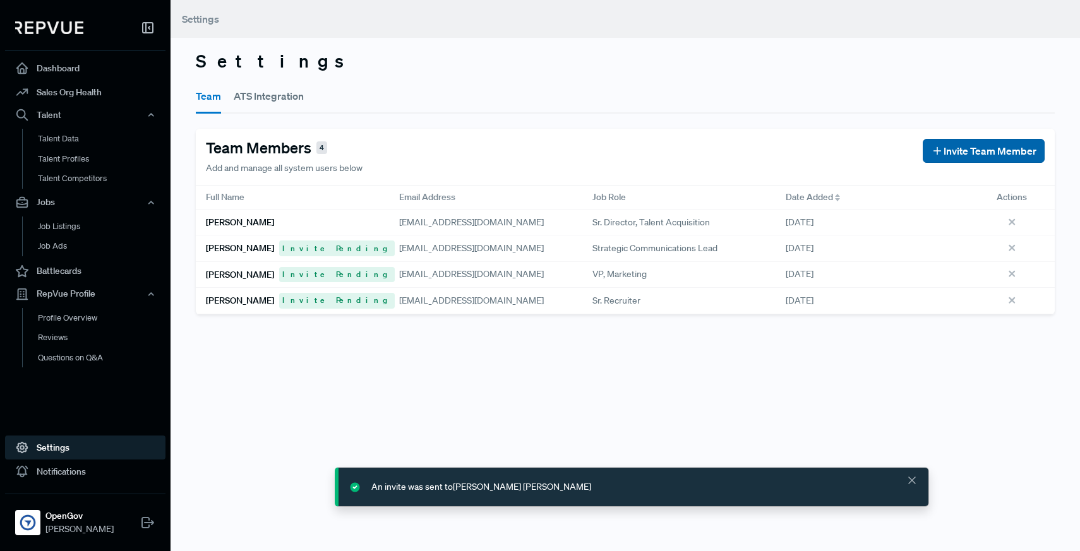
click at [955, 148] on span "Invite Team Member" at bounding box center [989, 150] width 93 height 15
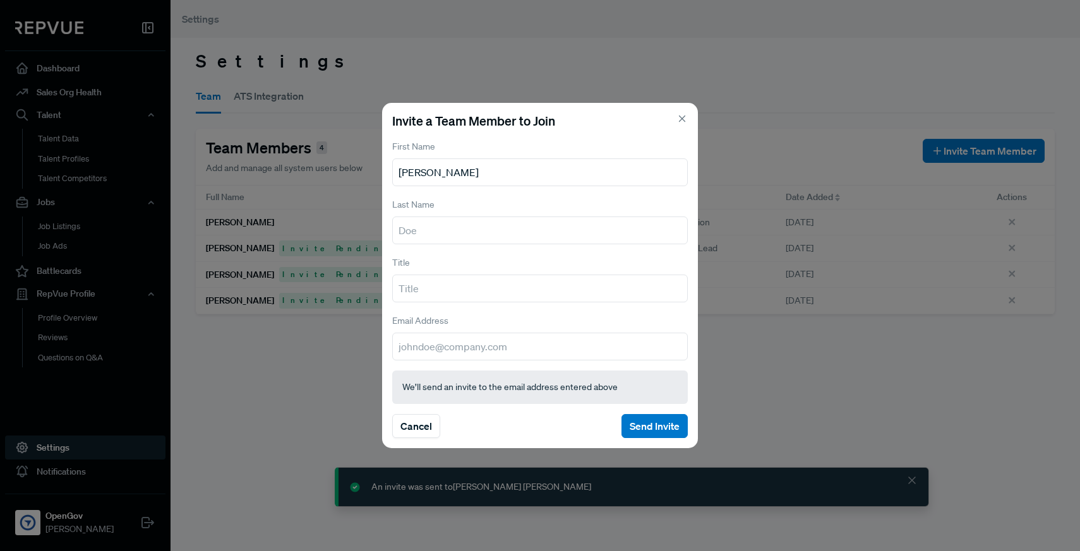
type input "[PERSON_NAME]"
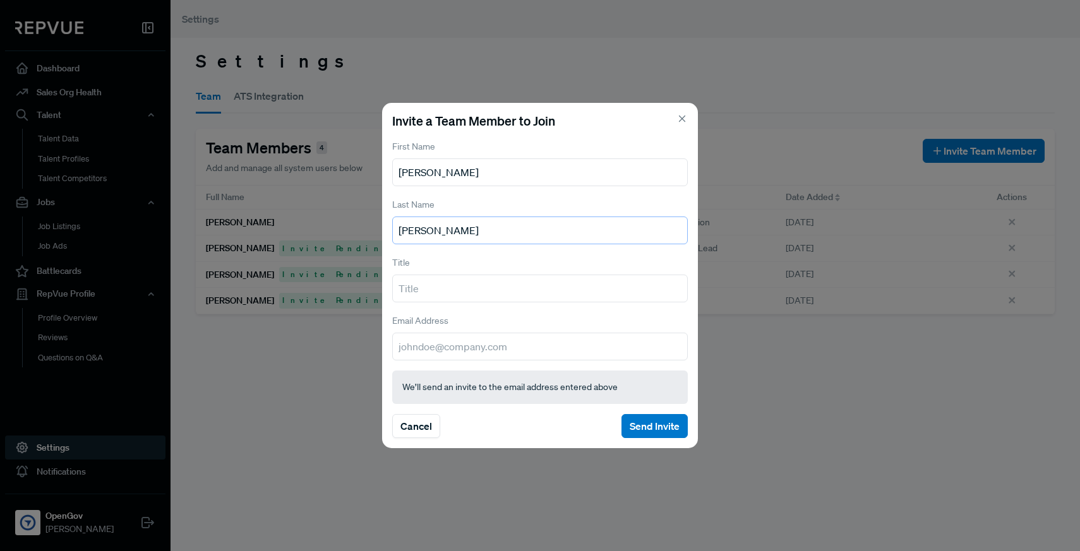
type input "[PERSON_NAME]"
click at [511, 337] on input "email" at bounding box center [539, 347] width 295 height 28
paste input "[EMAIL_ADDRESS][DOMAIN_NAME]"
type input "[EMAIL_ADDRESS][DOMAIN_NAME]"
click at [475, 287] on input "text" at bounding box center [539, 289] width 295 height 28
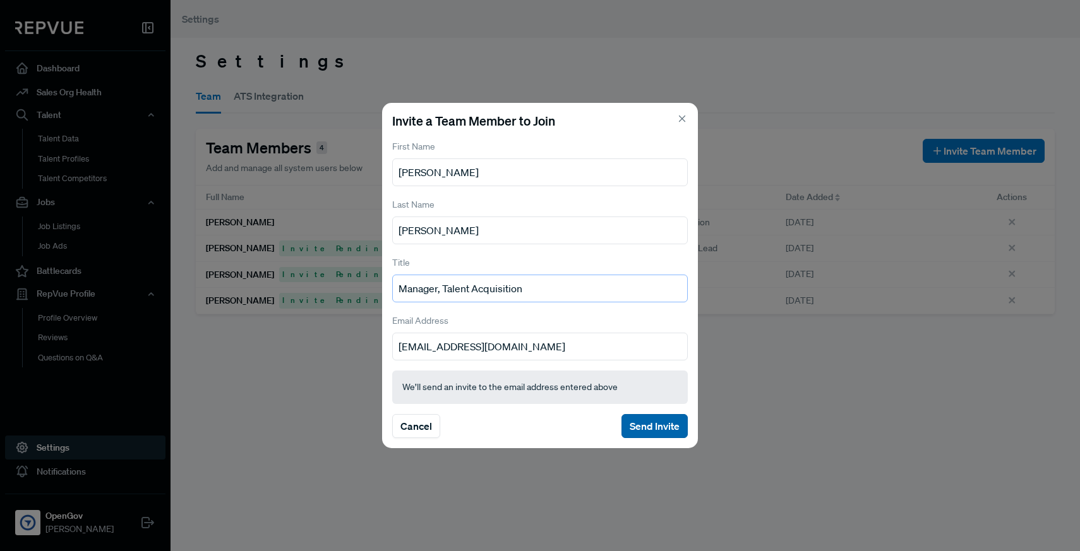
type input "Manager, Talent Acquisition"
click at [647, 434] on button "Send Invite" at bounding box center [654, 426] width 66 height 24
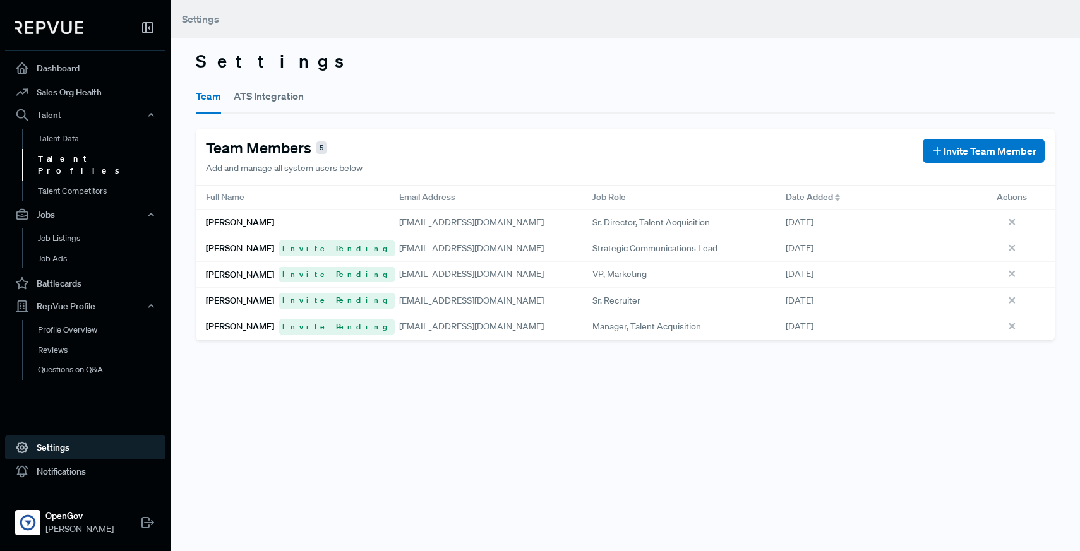
click at [103, 157] on link "Talent Profiles" at bounding box center [102, 165] width 160 height 32
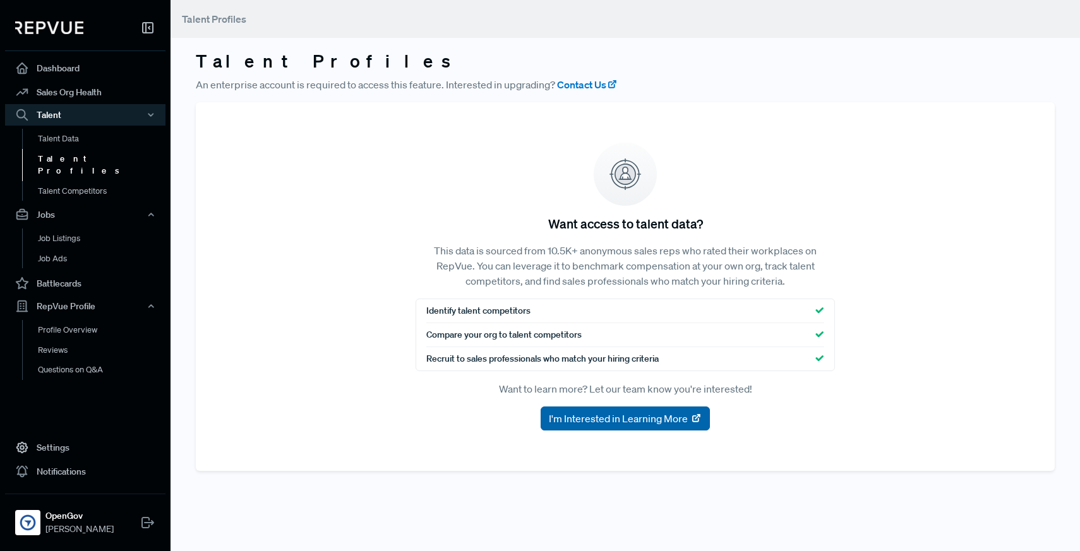
click at [595, 424] on span "I'm Interested in Learning More" at bounding box center [618, 418] width 139 height 15
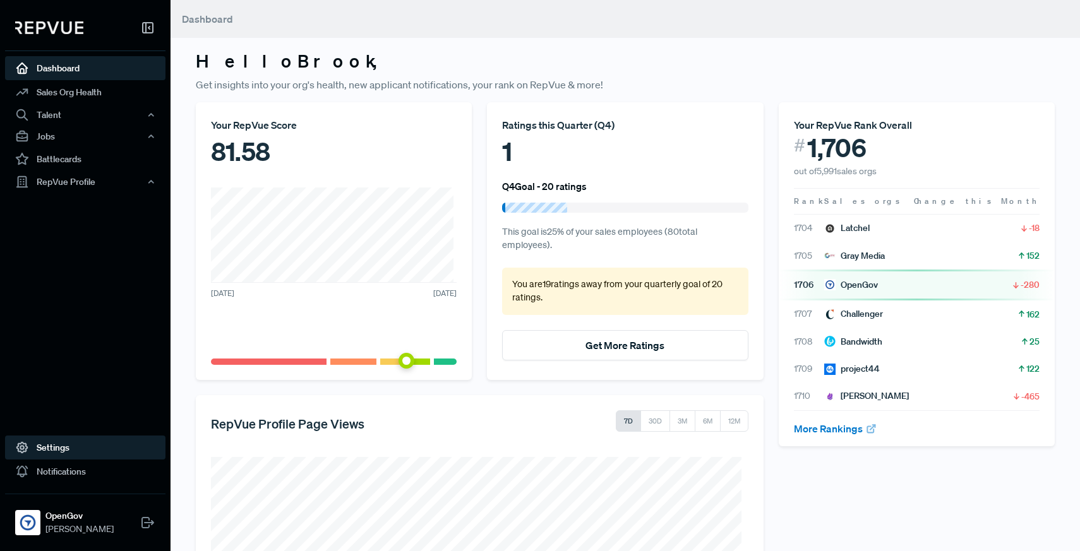
click at [59, 441] on link "Settings" at bounding box center [85, 448] width 160 height 24
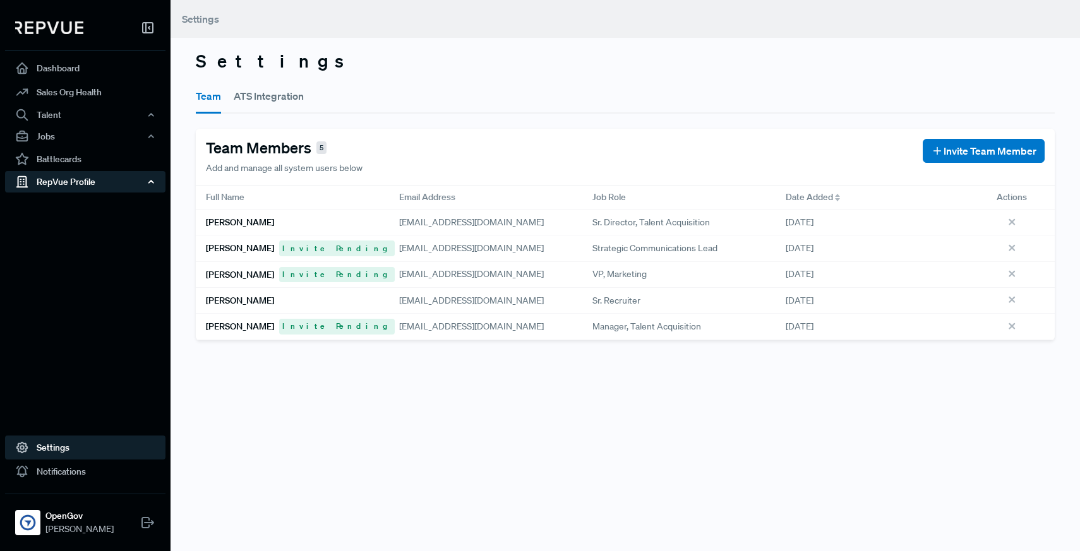
click at [74, 176] on div "RepVue Profile" at bounding box center [85, 181] width 160 height 21
click at [74, 201] on link "Profile Overview" at bounding box center [102, 212] width 160 height 32
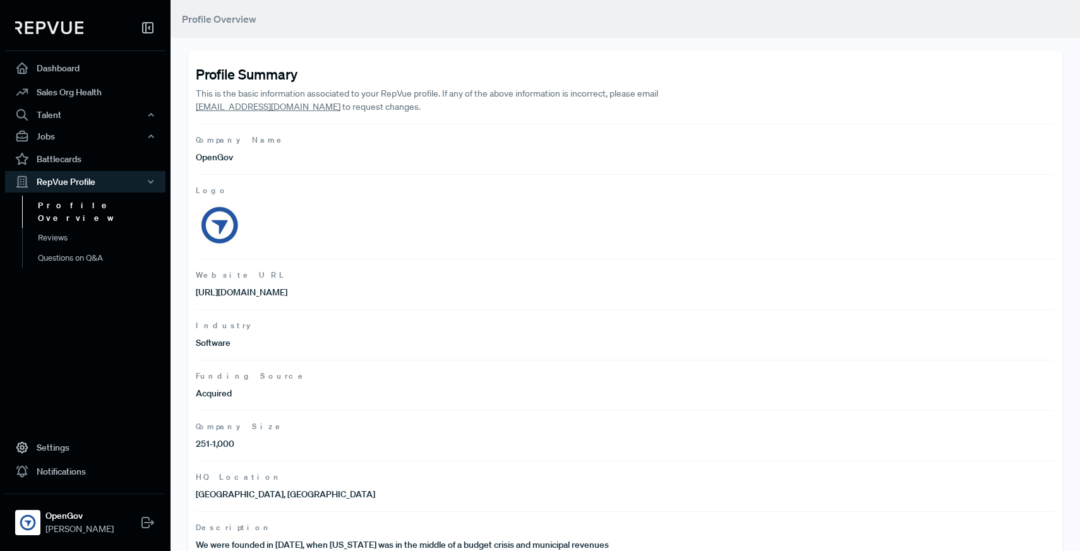
click at [364, 213] on article "Logo" at bounding box center [625, 216] width 859 height 85
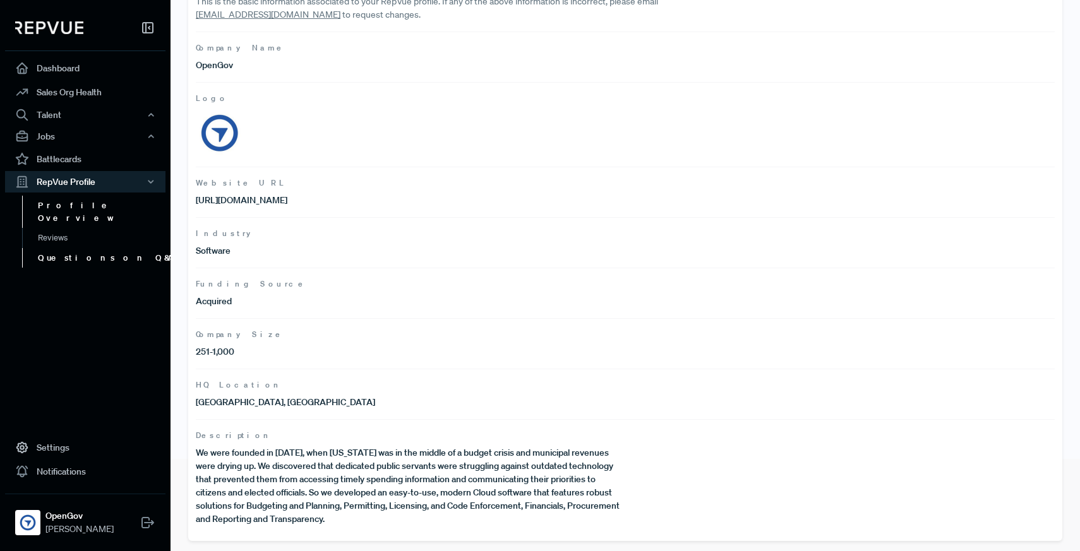
click at [68, 248] on link "Questions on Q&A" at bounding box center [102, 258] width 160 height 20
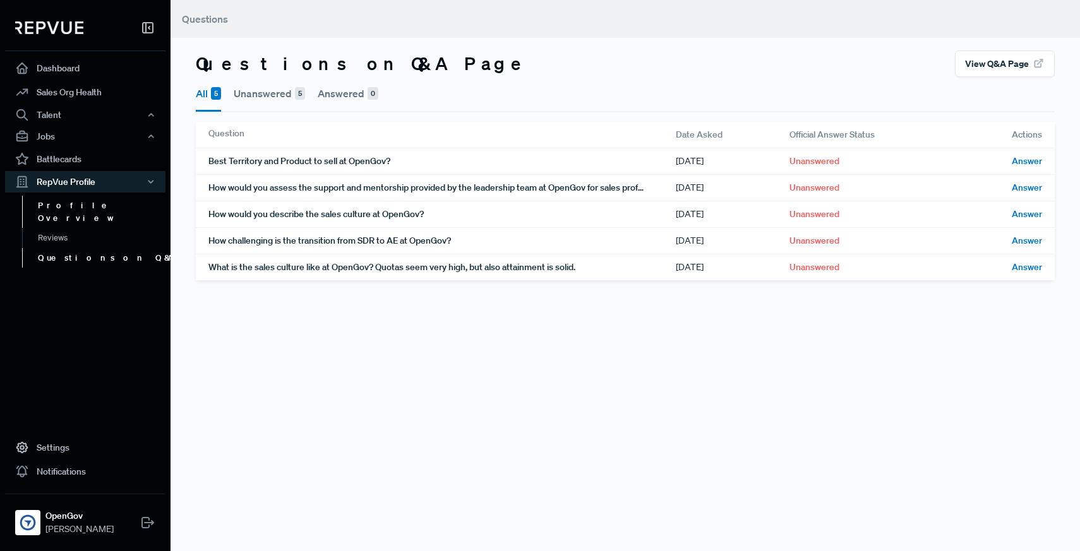
click at [48, 203] on link "Profile Overview" at bounding box center [102, 212] width 160 height 32
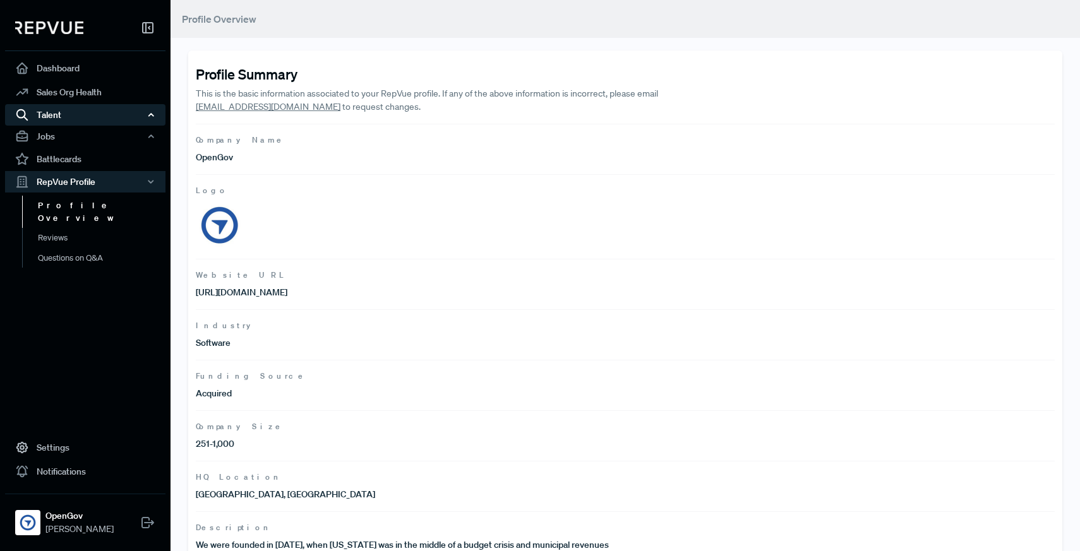
click at [63, 121] on div "Talent" at bounding box center [85, 114] width 160 height 21
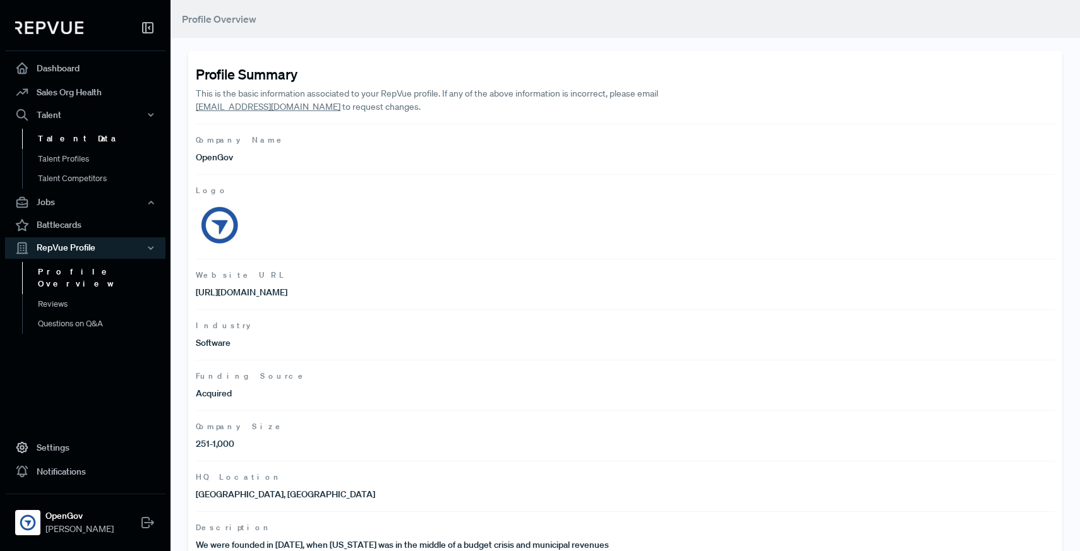
click at [68, 138] on link "Talent Data" at bounding box center [102, 139] width 160 height 20
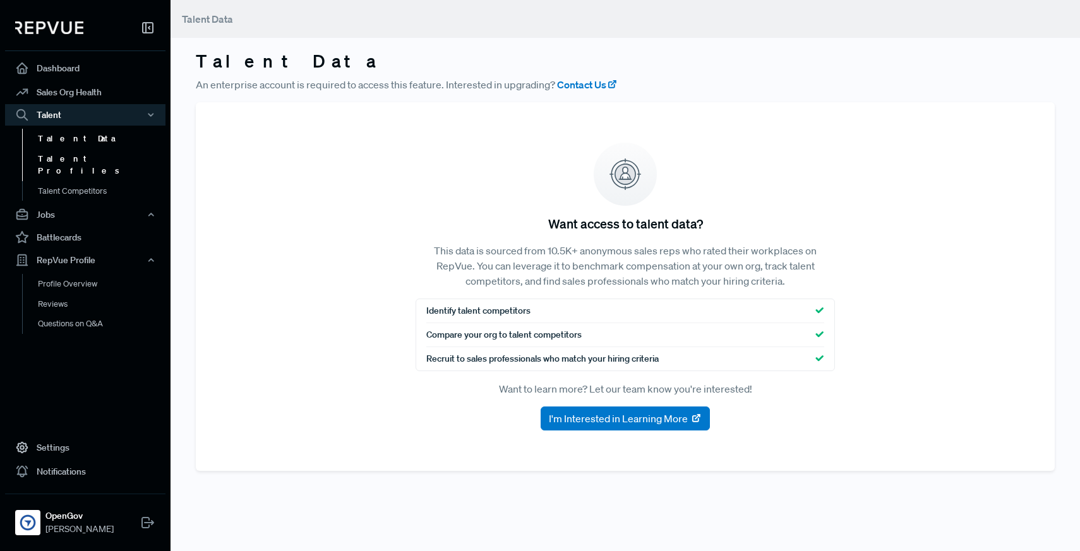
click at [75, 166] on link "Talent Profiles" at bounding box center [102, 165] width 160 height 32
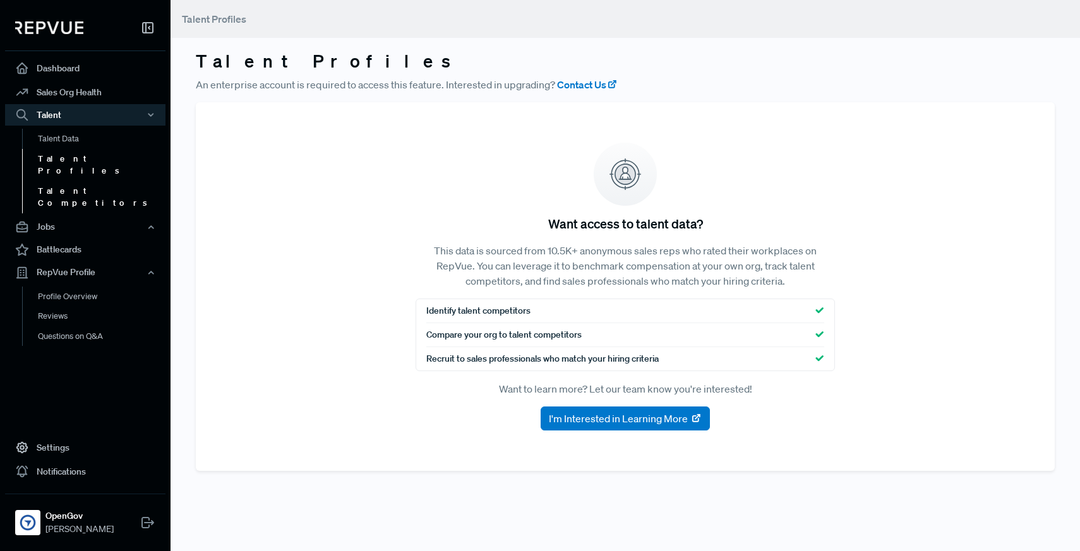
click at [85, 182] on link "Talent Competitors" at bounding box center [102, 197] width 160 height 32
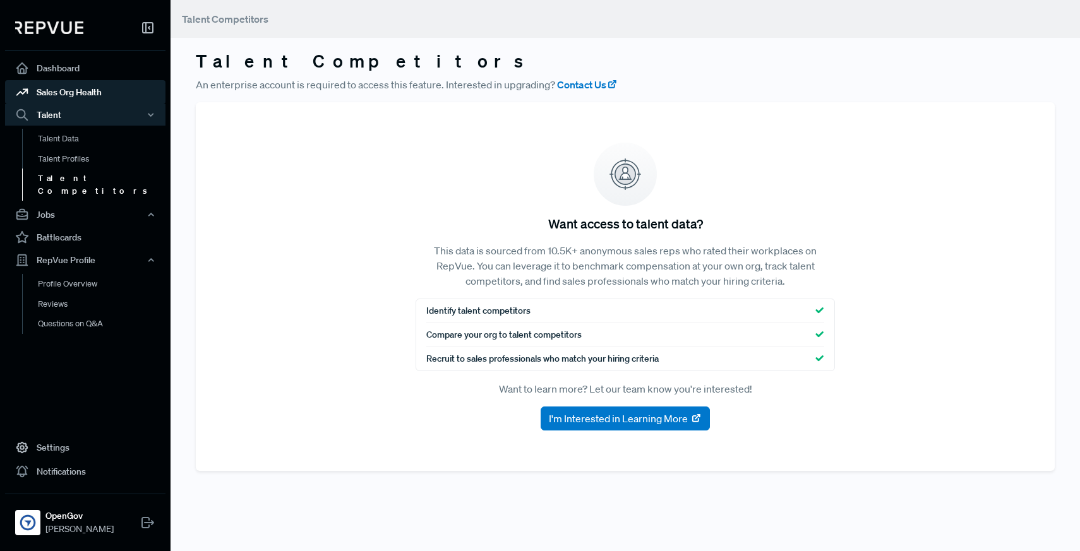
click at [66, 90] on link "Sales Org Health" at bounding box center [85, 92] width 160 height 24
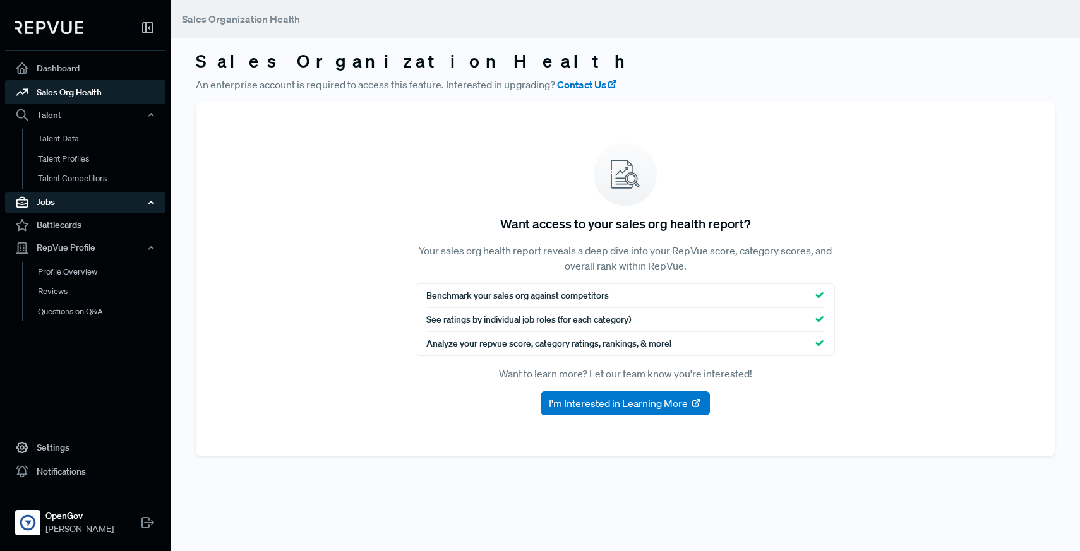
click at [52, 193] on div "Jobs" at bounding box center [85, 202] width 160 height 21
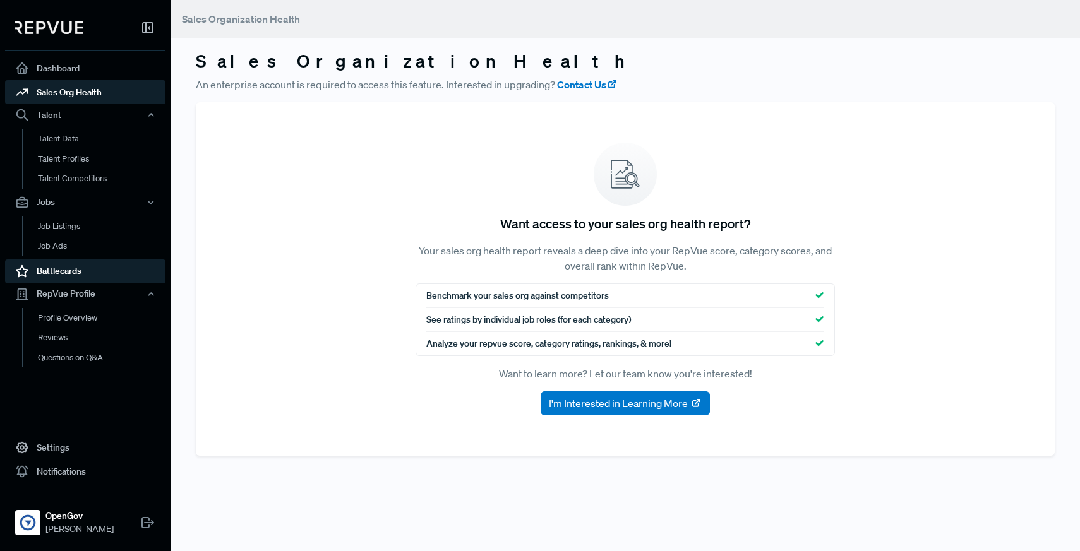
click at [81, 273] on link "Battlecards" at bounding box center [85, 271] width 160 height 24
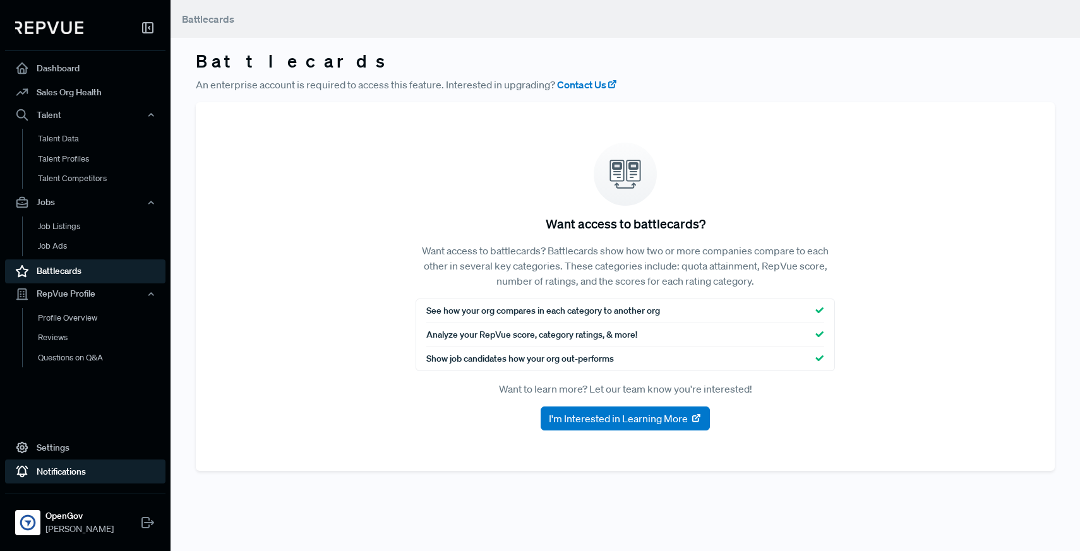
click at [78, 474] on link "Notifications" at bounding box center [85, 472] width 160 height 24
